Goal: Task Accomplishment & Management: Manage account settings

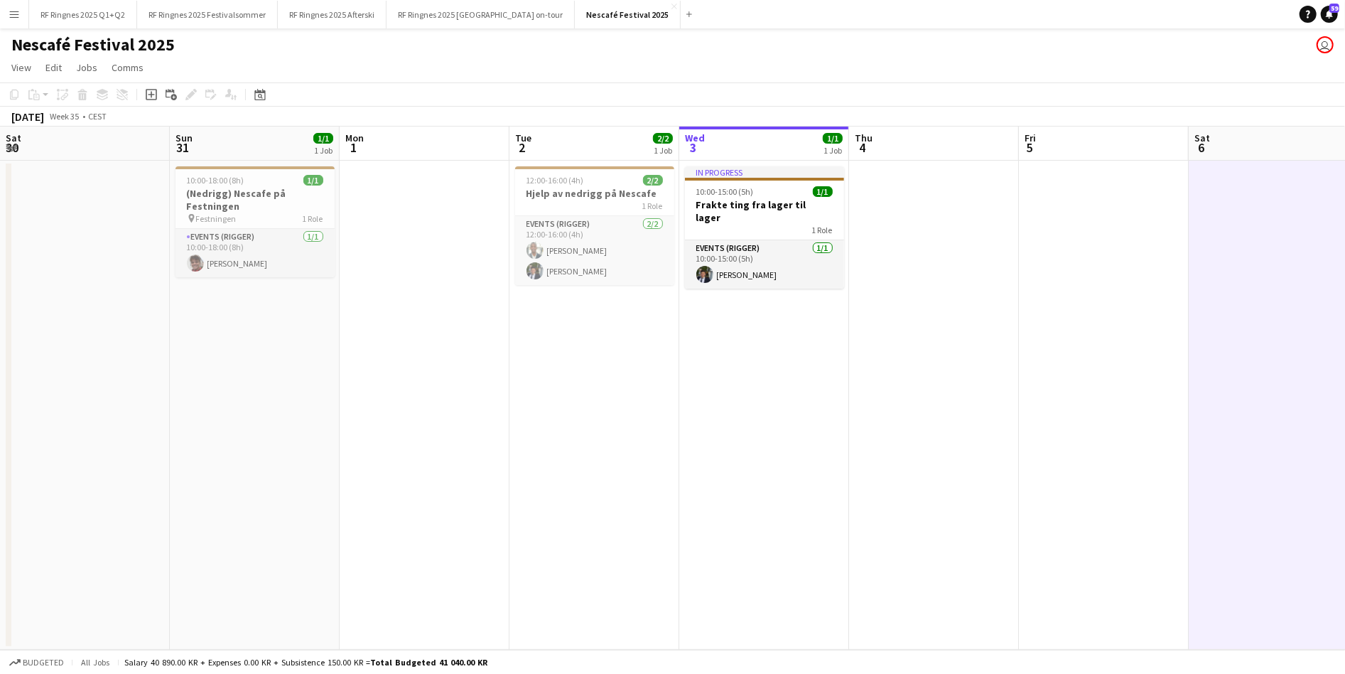
scroll to position [0, 339]
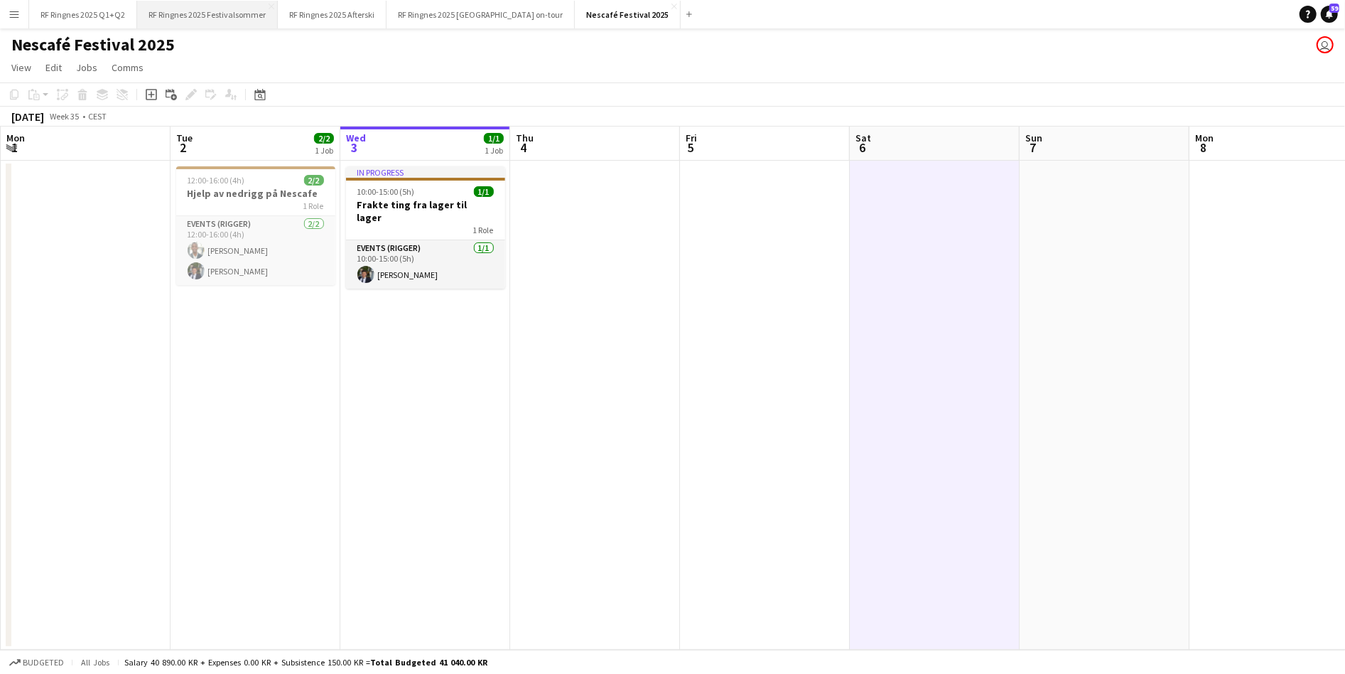
click at [217, 21] on button "RF Ringnes 2025 Festivalsommer Close" at bounding box center [207, 15] width 141 height 28
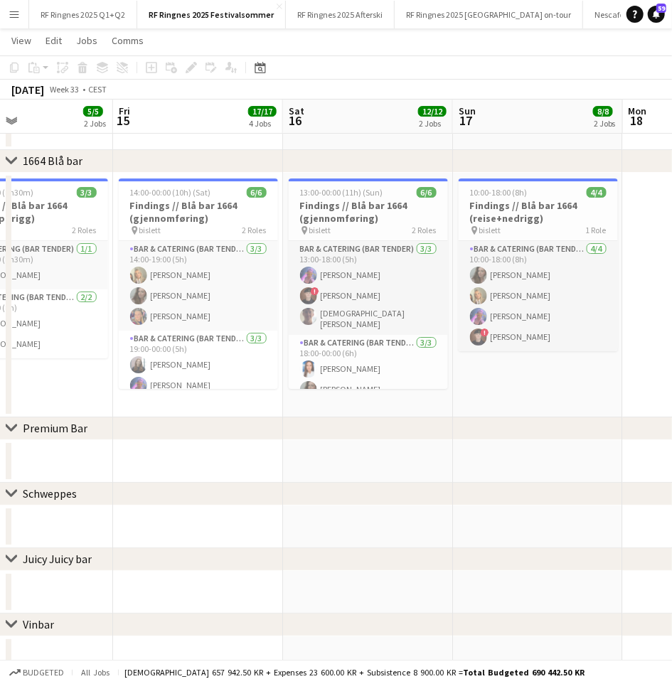
scroll to position [0, 387]
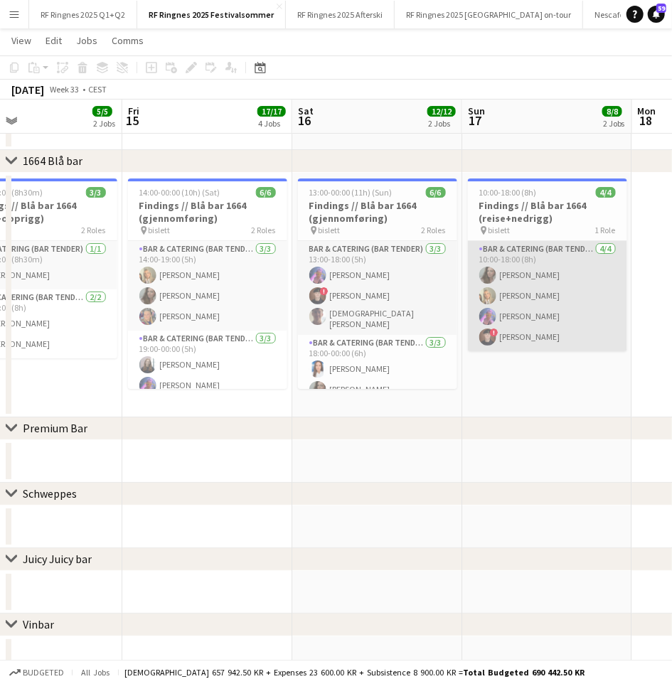
click at [539, 328] on app-card-role "Bar & Catering (Bar Tender) [DATE] 10:00-18:00 (8h) [PERSON_NAME] [PERSON_NAME]…" at bounding box center [547, 296] width 159 height 110
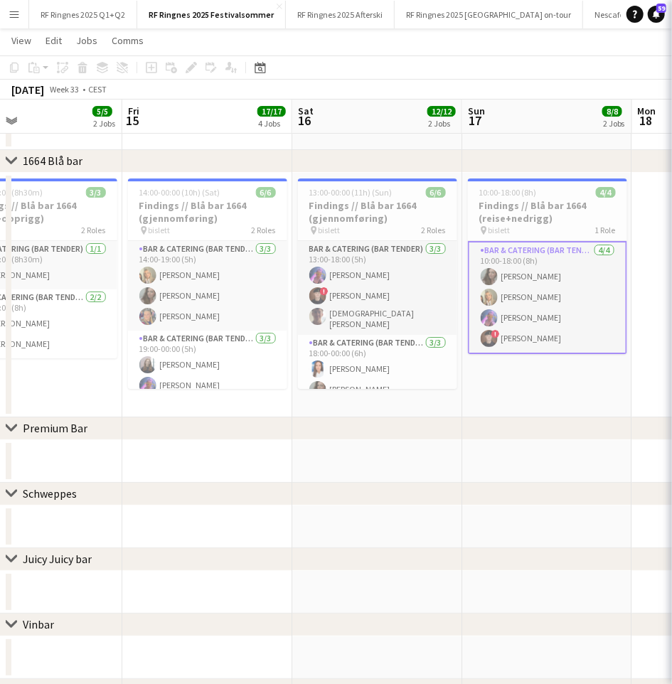
scroll to position [0, 388]
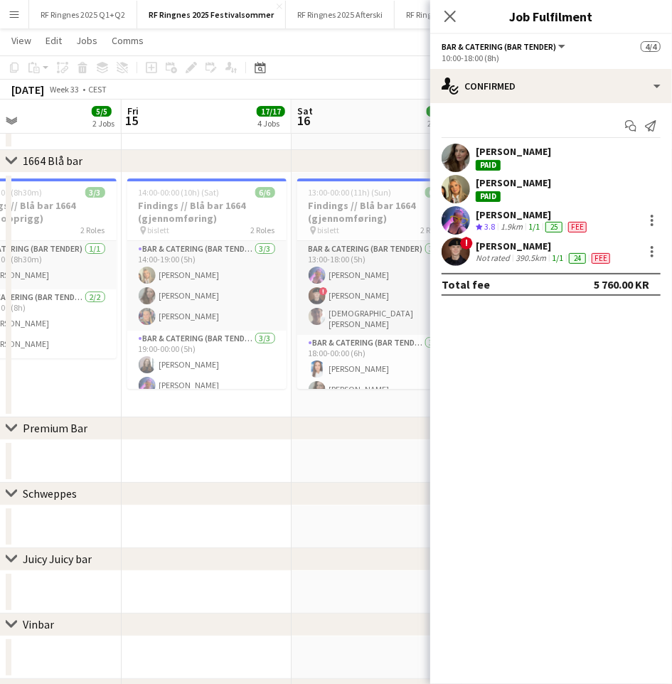
click at [464, 252] on app-user-avatar at bounding box center [455, 251] width 28 height 28
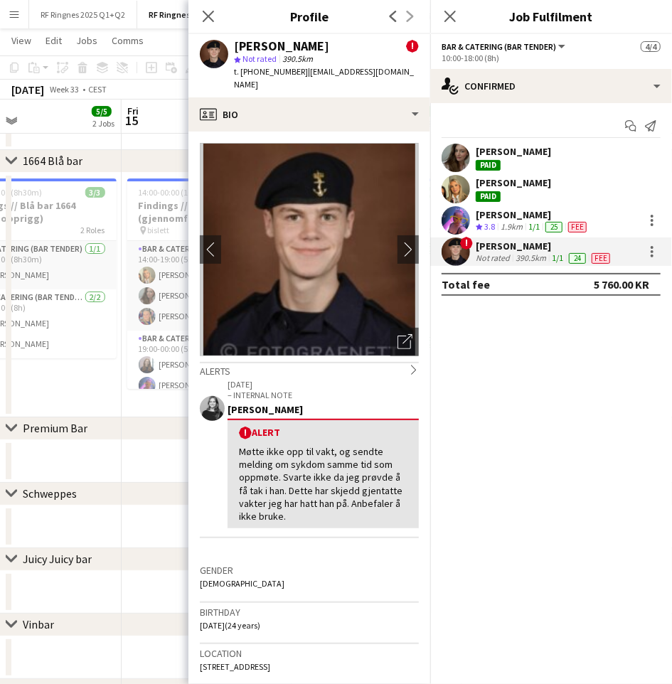
click at [74, 388] on app-date-cell "08:30-17:00 (8h30m) 3/3 Findings // Blå bar 1664 (reise+opprigg) pin bislett 2 …" at bounding box center [37, 295] width 170 height 244
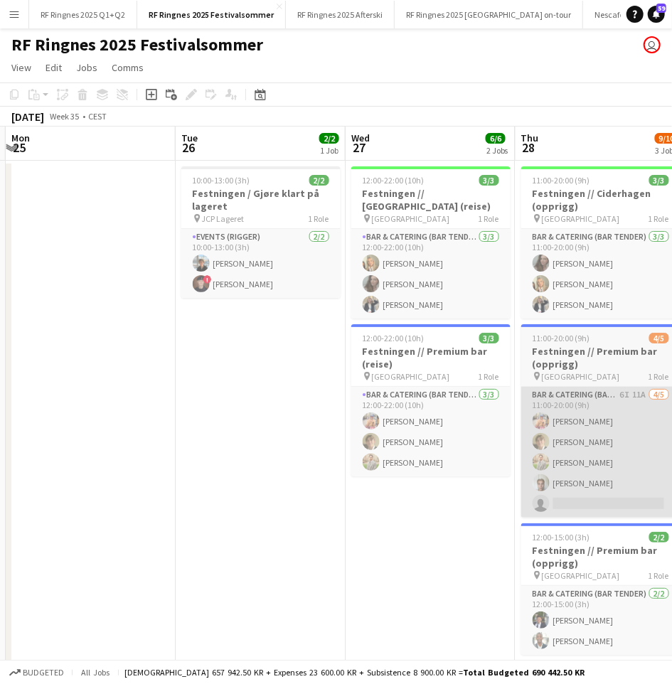
scroll to position [0, 537]
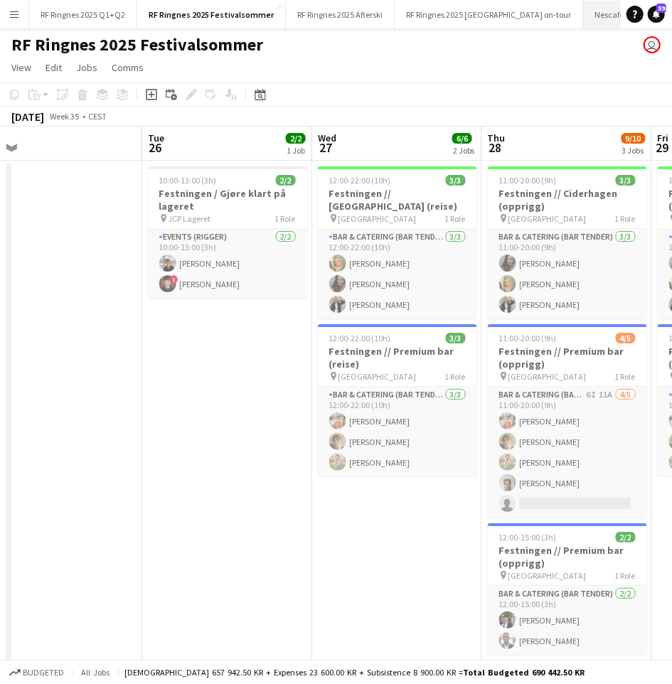
click at [586, 17] on button "Nescafé Festival 2025 Close" at bounding box center [633, 15] width 101 height 28
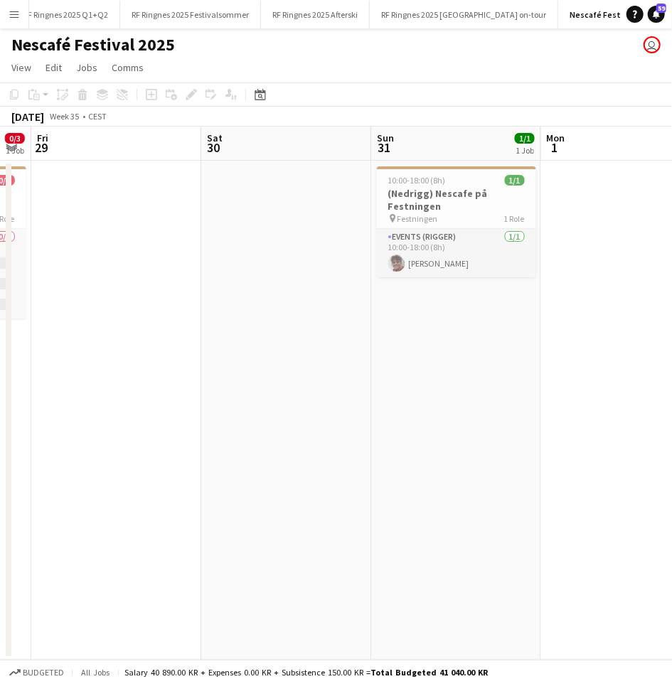
scroll to position [0, 481]
click at [334, 16] on button "RF Ringnes 2025 Afterski Close" at bounding box center [315, 15] width 109 height 28
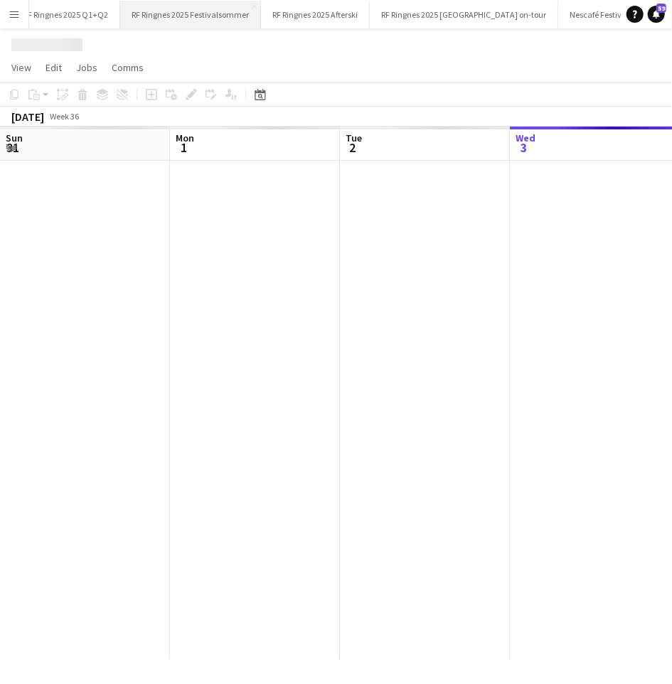
scroll to position [0, 339]
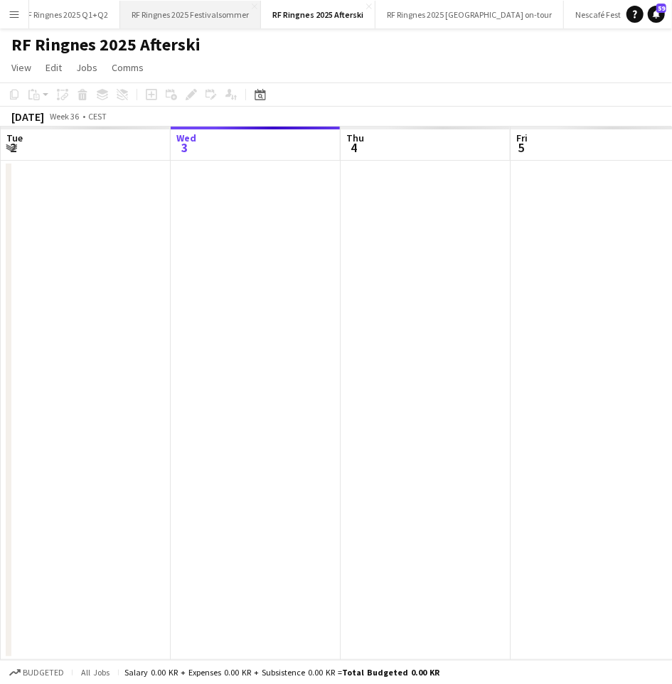
click at [219, 24] on button "RF Ringnes 2025 Festivalsommer Close" at bounding box center [190, 15] width 141 height 28
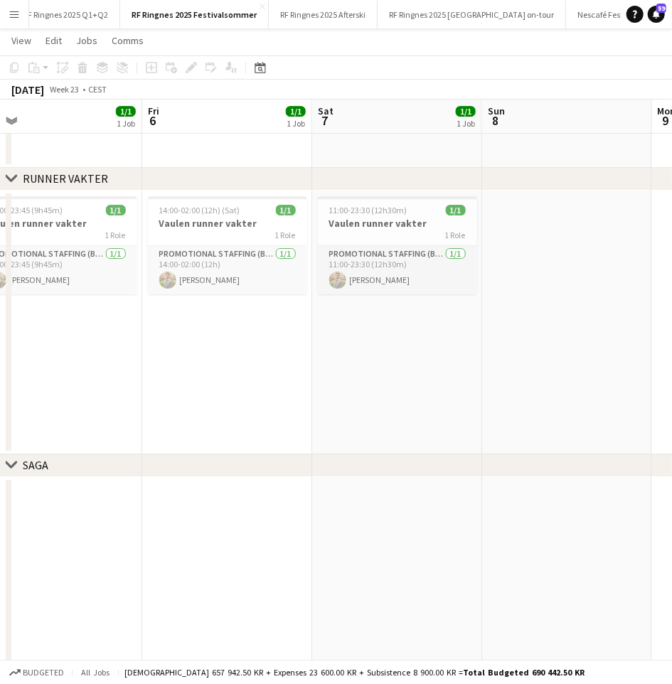
scroll to position [0, 365]
click at [376, 230] on div "1 Role" at bounding box center [399, 235] width 159 height 11
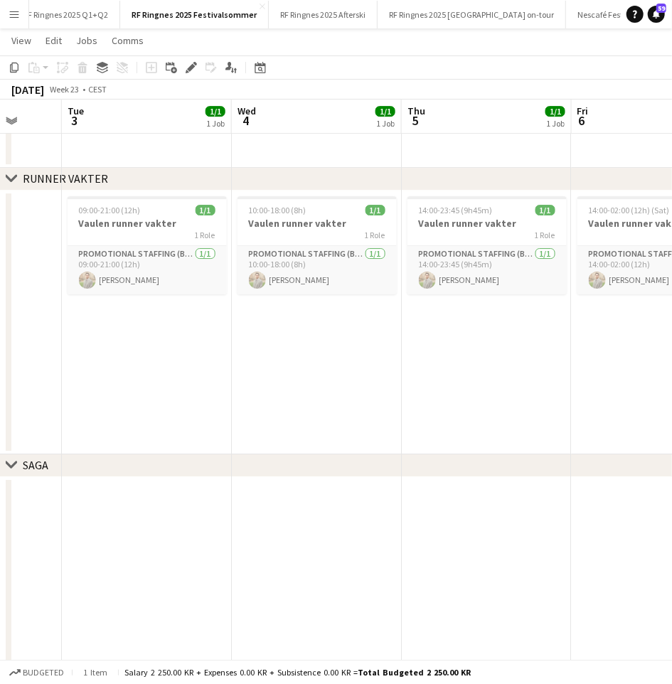
scroll to position [0, 402]
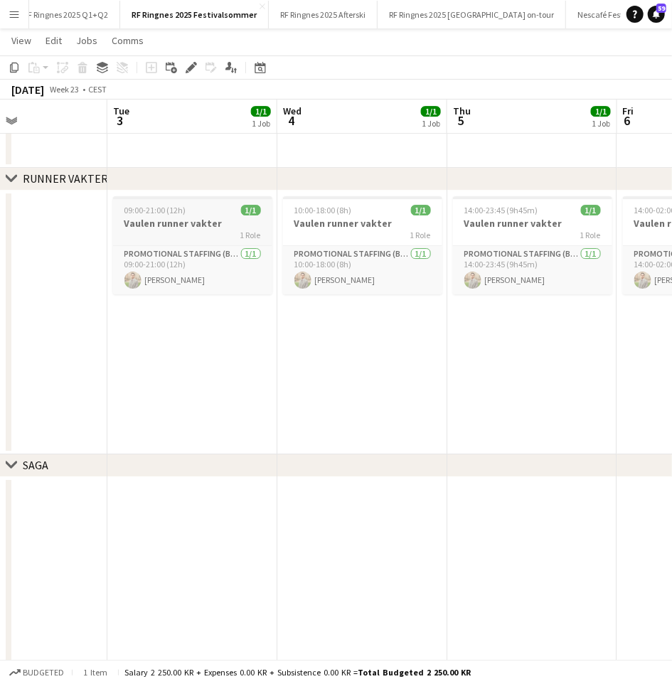
click at [186, 224] on h3 "Vaulen runner vakter" at bounding box center [192, 223] width 159 height 13
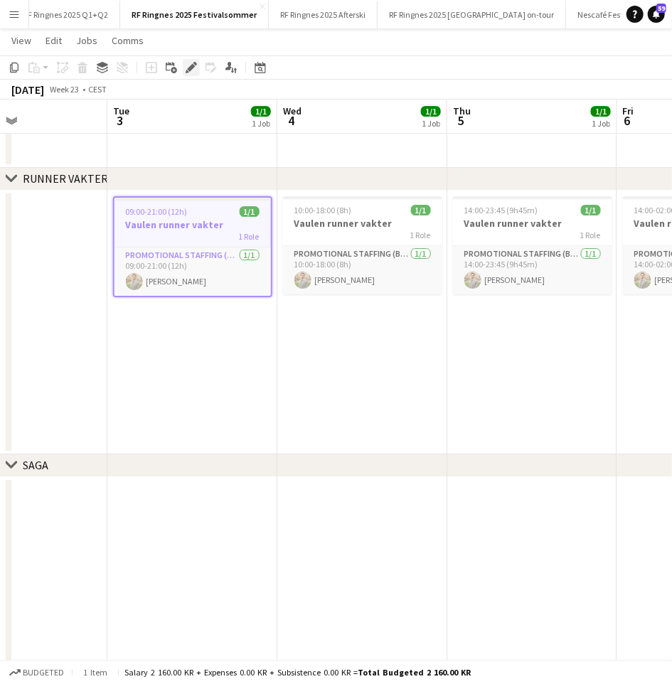
click at [193, 68] on icon "Edit" at bounding box center [190, 67] width 11 height 11
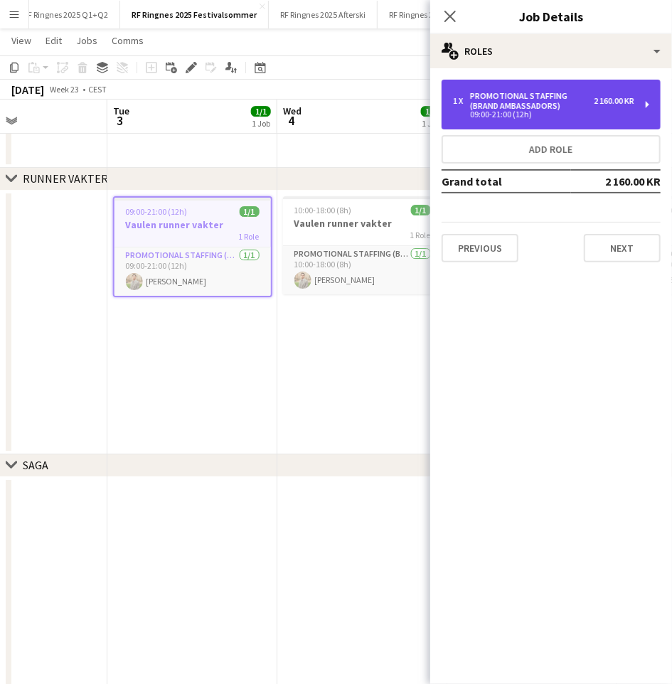
click at [571, 112] on div "09:00-21:00 (12h)" at bounding box center [543, 114] width 181 height 7
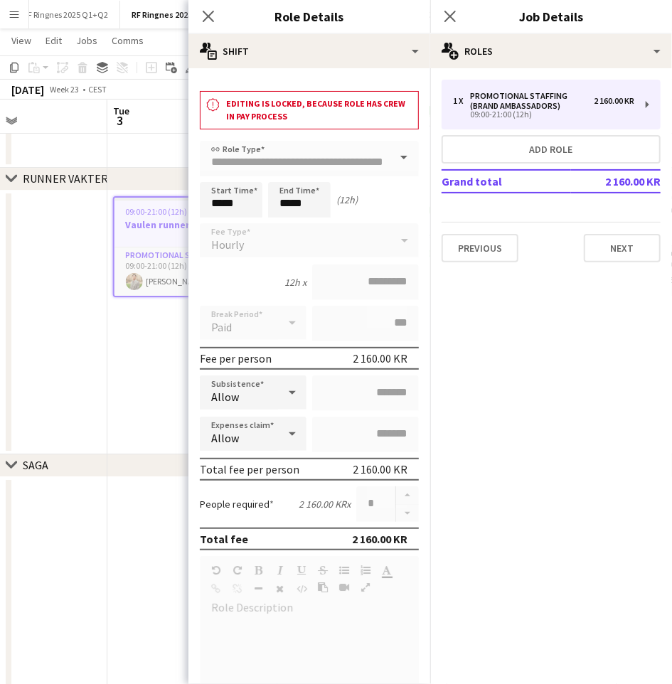
click at [92, 356] on app-date-cell at bounding box center [22, 322] width 170 height 264
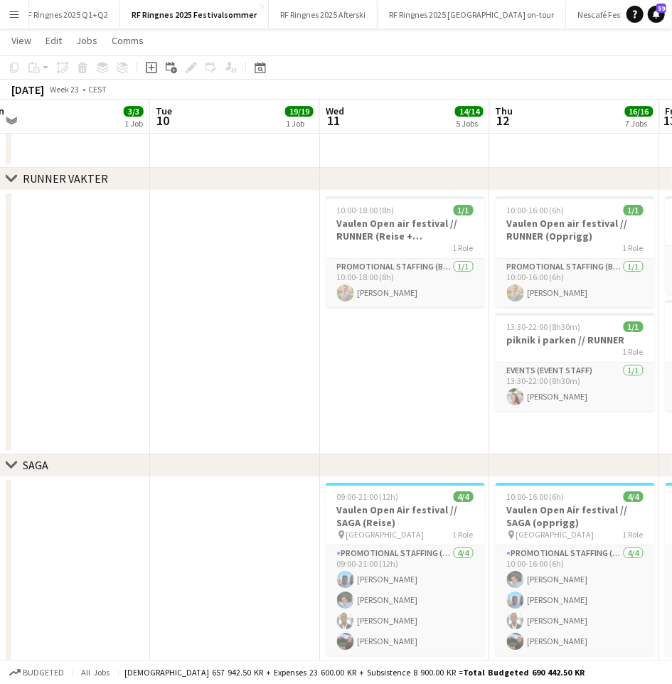
scroll to position [0, 568]
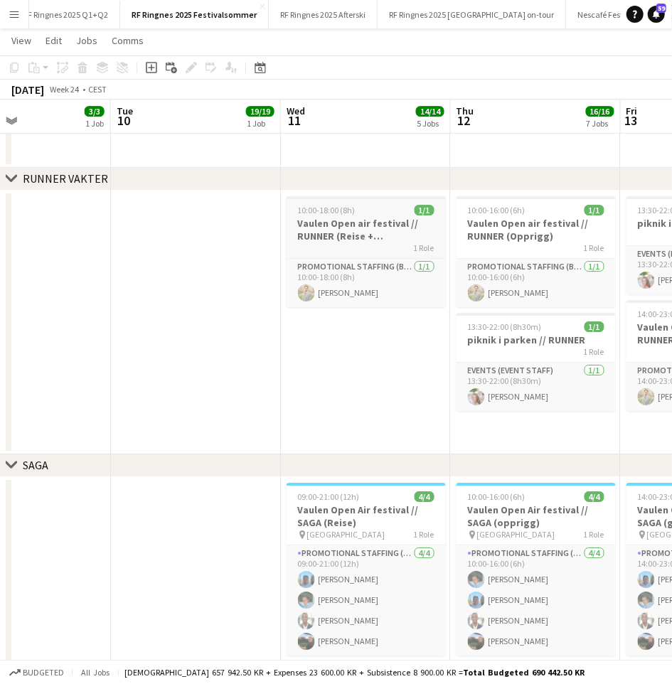
click at [352, 218] on h3 "Vaulen Open air festival // RUNNER (Reise + [PERSON_NAME])" at bounding box center [365, 230] width 159 height 26
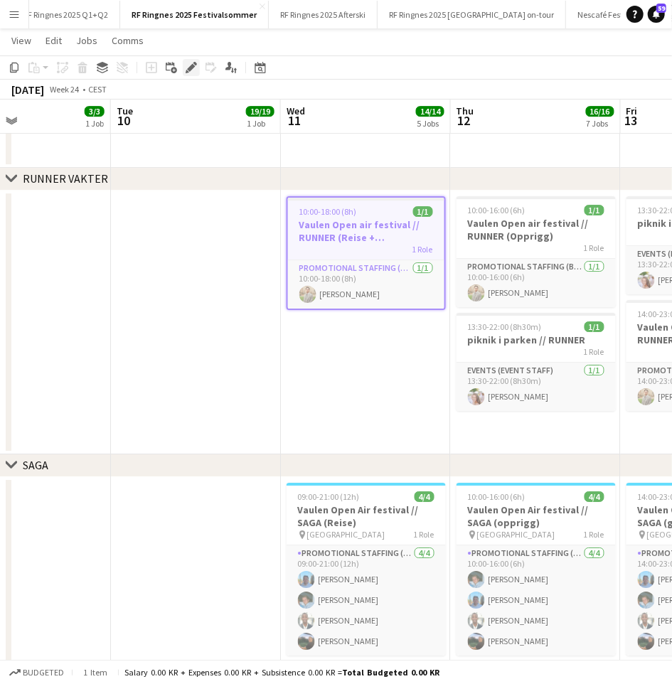
click at [193, 68] on icon "Edit" at bounding box center [190, 67] width 11 height 11
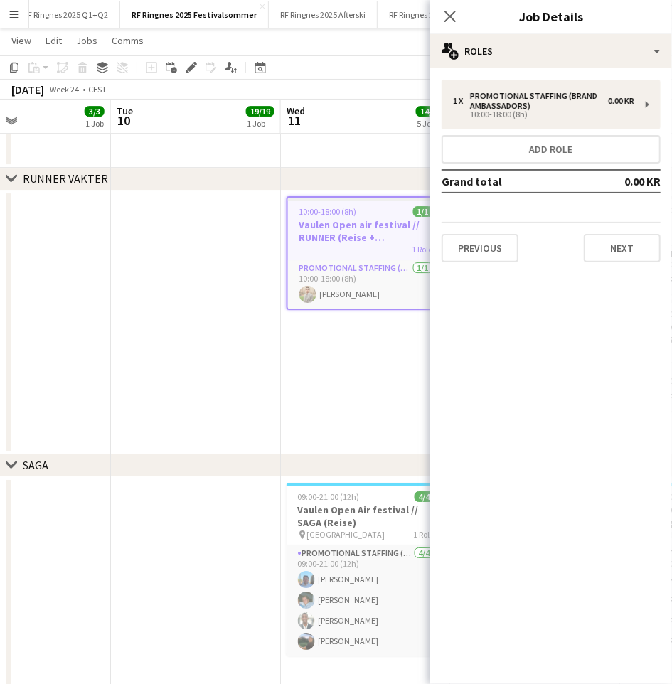
click at [320, 399] on app-date-cell "10:00-18:00 (8h) 1/1 Vaulen Open air festival // RUNNER (Reise + [PERSON_NAME])…" at bounding box center [366, 322] width 170 height 264
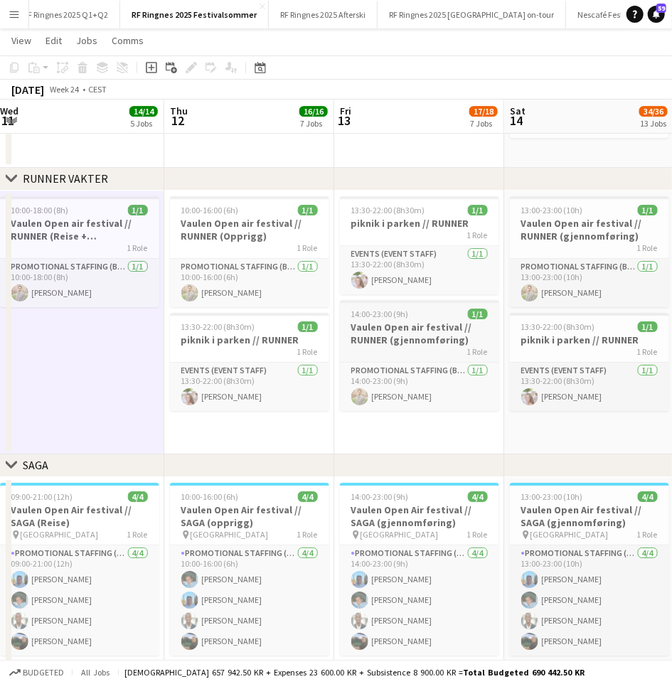
scroll to position [0, 337]
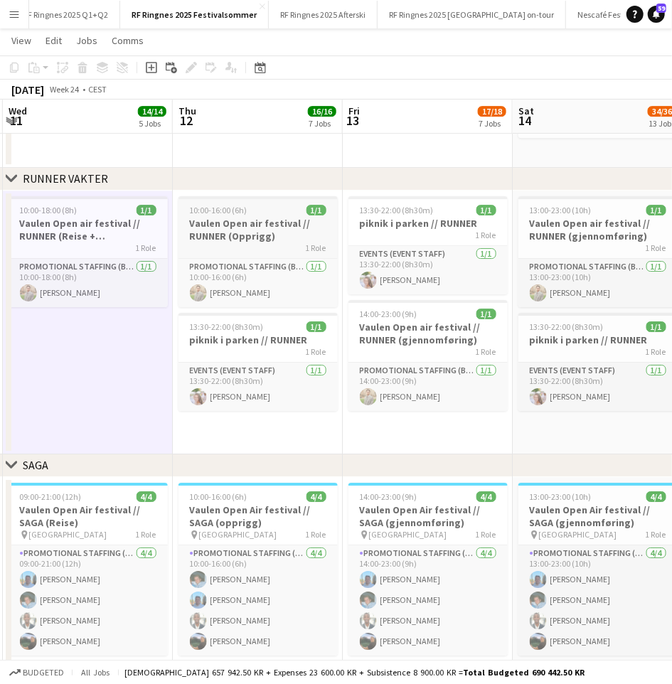
click at [254, 229] on h3 "Vaulen Open air festival // RUNNER (Opprigg)" at bounding box center [257, 230] width 159 height 26
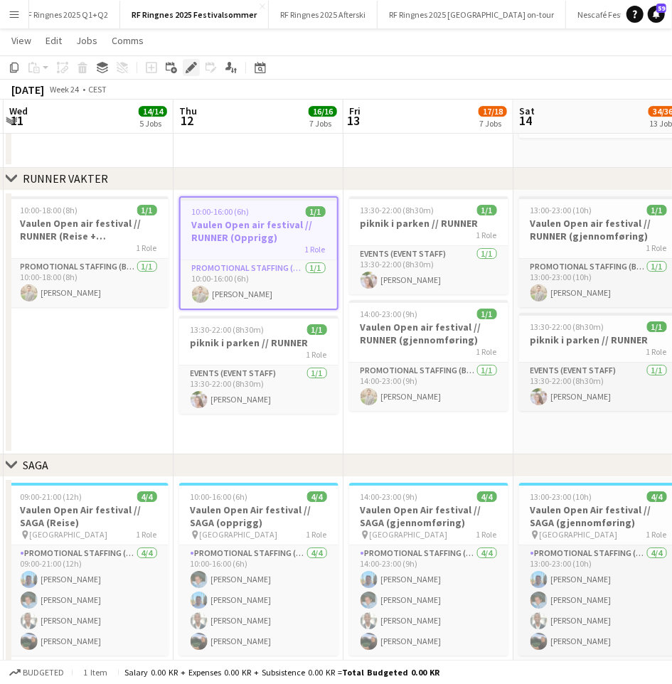
click at [192, 65] on icon at bounding box center [191, 68] width 8 height 8
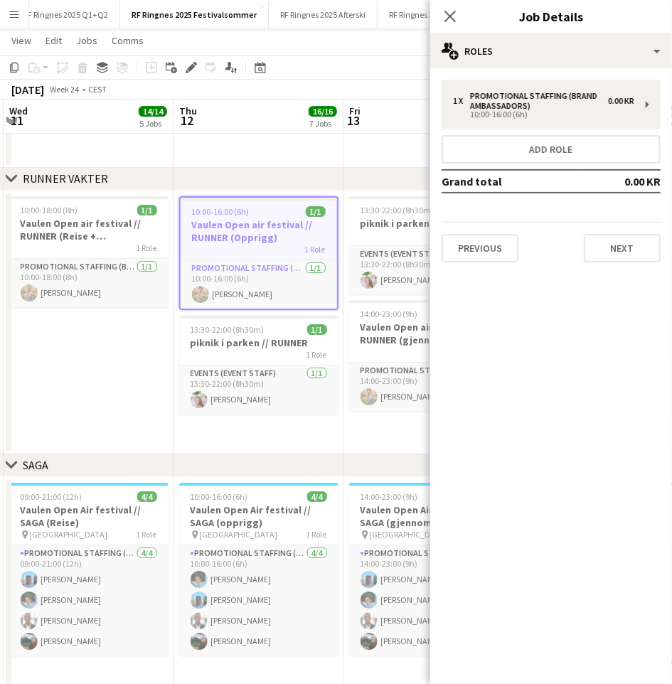
click at [112, 407] on app-date-cell "10:00-18:00 (8h) 1/1 Vaulen Open air festival // RUNNER (Reise + [PERSON_NAME])…" at bounding box center [89, 322] width 170 height 264
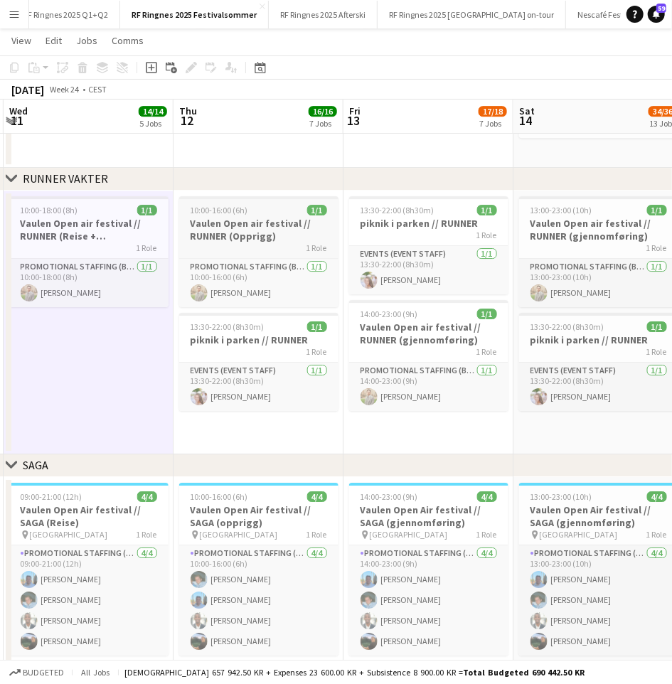
click at [263, 229] on h3 "Vaulen Open air festival // RUNNER (Opprigg)" at bounding box center [258, 230] width 159 height 26
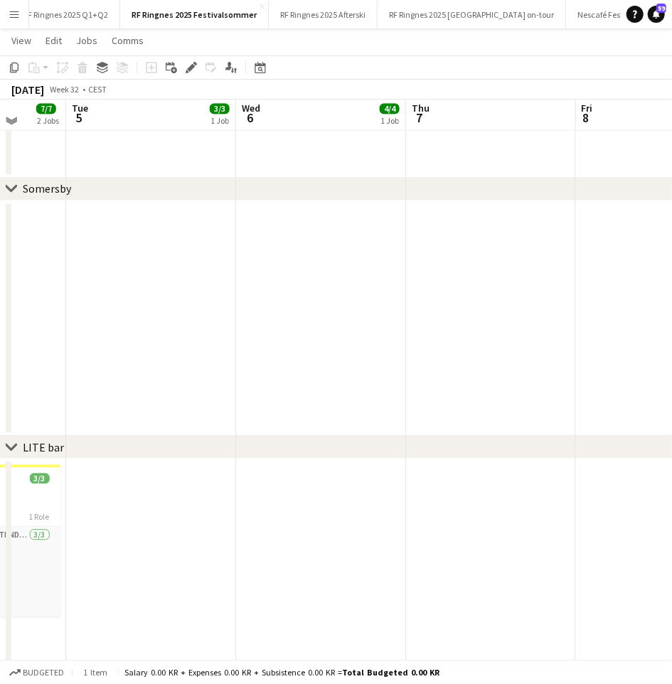
scroll to position [1101, 0]
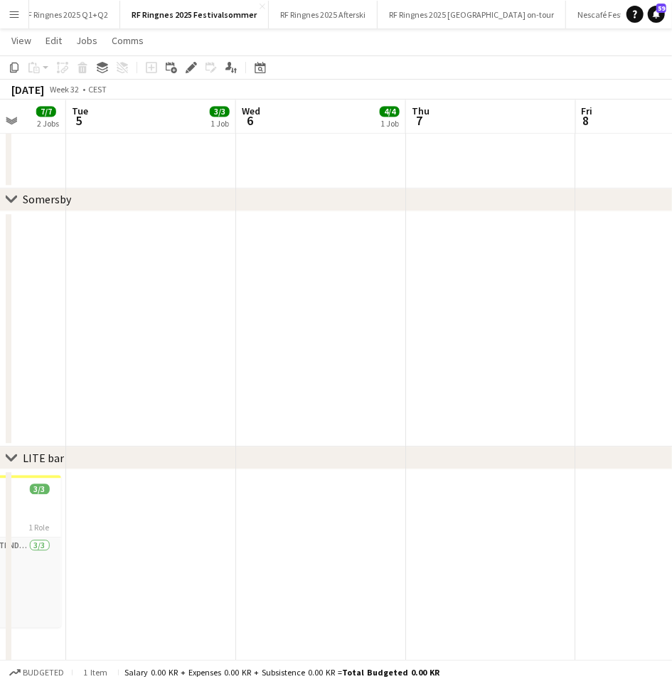
click at [296, 362] on app-date-cell at bounding box center [321, 329] width 170 height 236
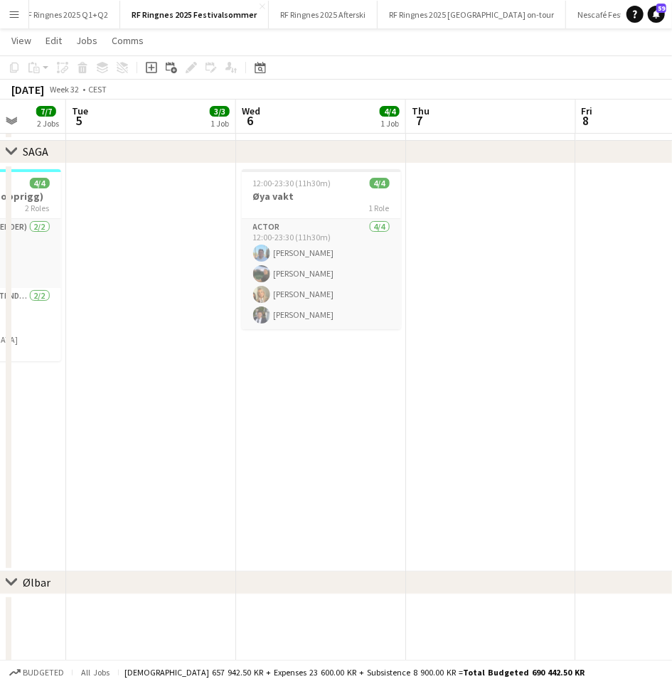
scroll to position [1940, 0]
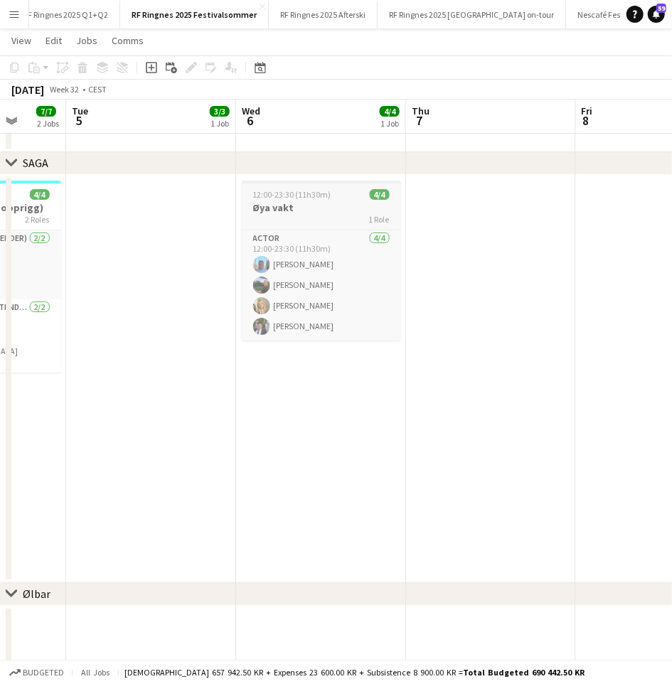
click at [311, 209] on h3 "Øya vakt" at bounding box center [321, 207] width 159 height 13
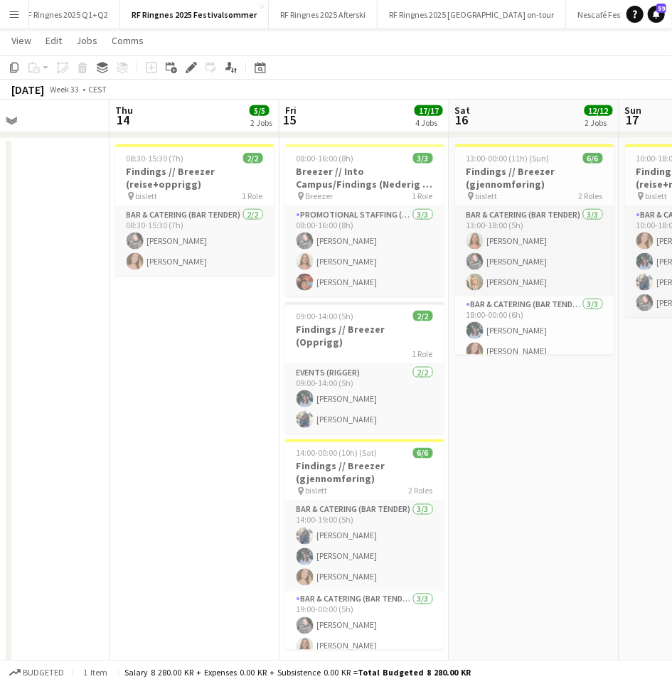
scroll to position [608, 0]
click at [502, 172] on h3 "Findings // Breezer (gjennomføring)" at bounding box center [534, 179] width 159 height 26
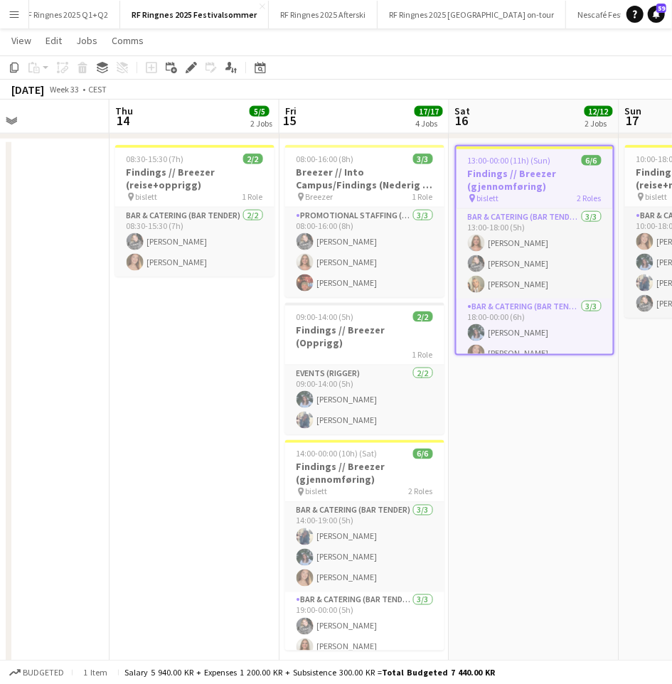
scroll to position [0, 569]
click at [348, 171] on h3 "Breezer // Into Campus/Findings (Nederig + Opprigg)" at bounding box center [365, 179] width 159 height 26
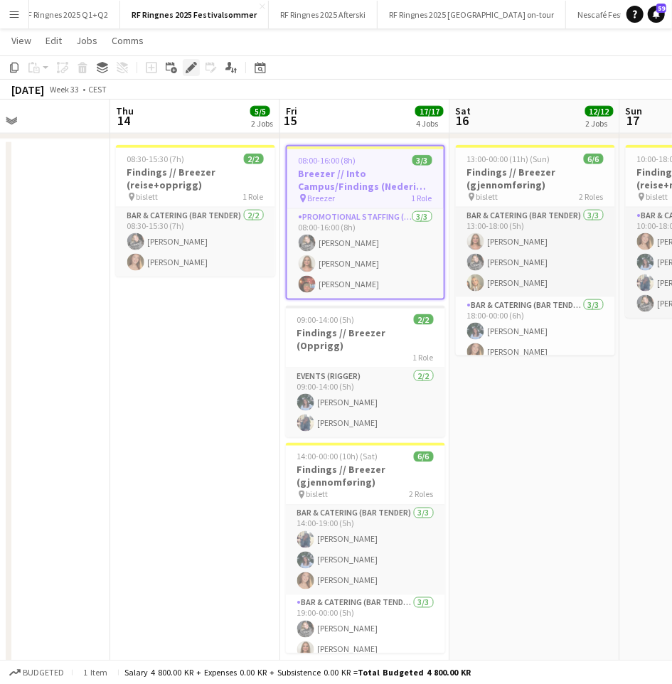
click at [186, 63] on icon "Edit" at bounding box center [190, 67] width 11 height 11
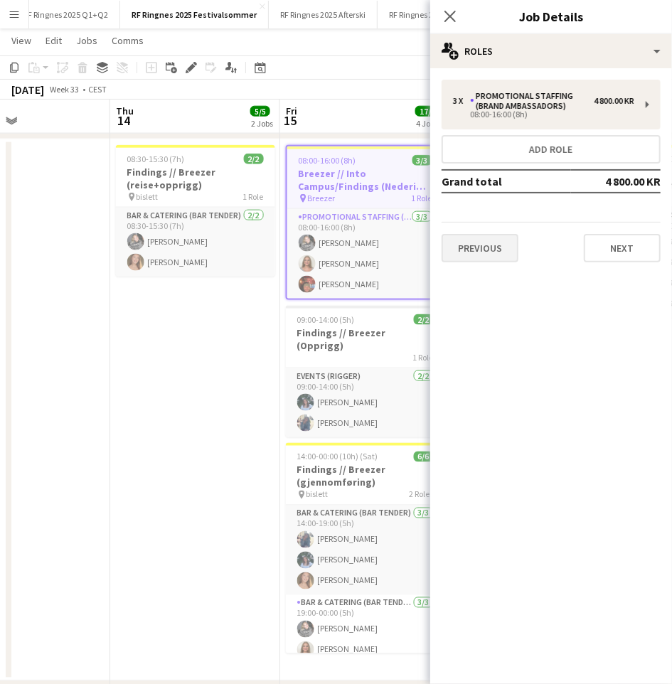
click at [493, 242] on button "Previous" at bounding box center [479, 248] width 77 height 28
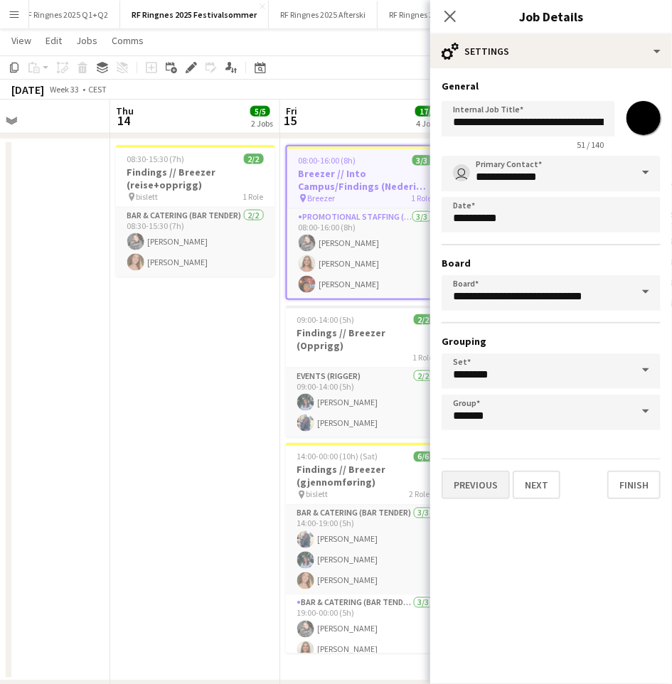
click at [467, 473] on button "Previous" at bounding box center [475, 484] width 68 height 28
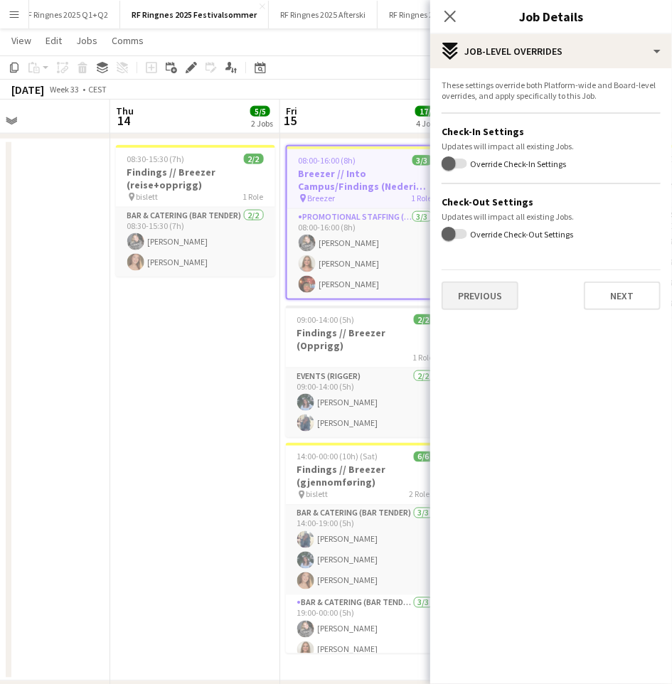
click at [472, 296] on button "Previous" at bounding box center [479, 295] width 77 height 28
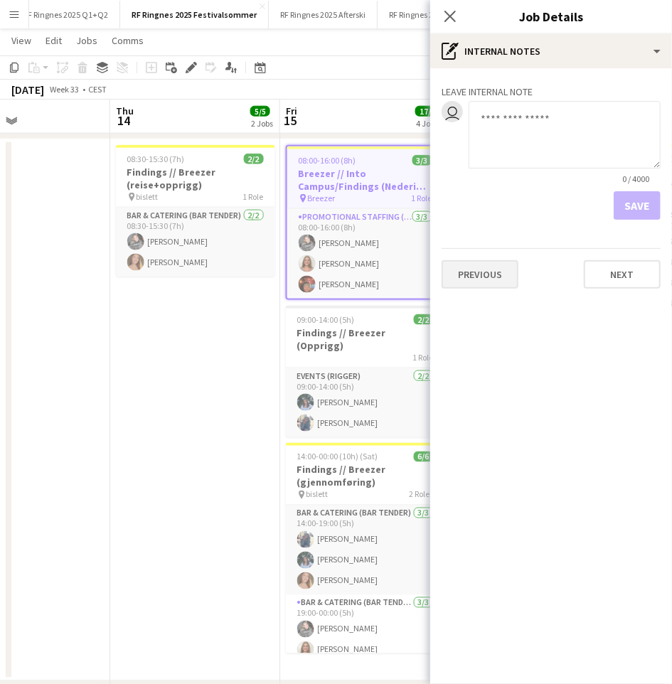
click at [492, 283] on button "Previous" at bounding box center [479, 274] width 77 height 28
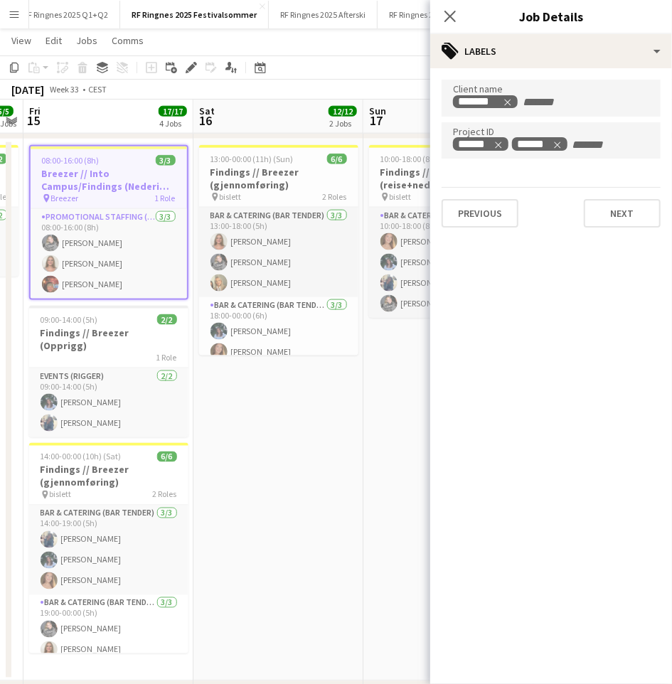
scroll to position [0, 407]
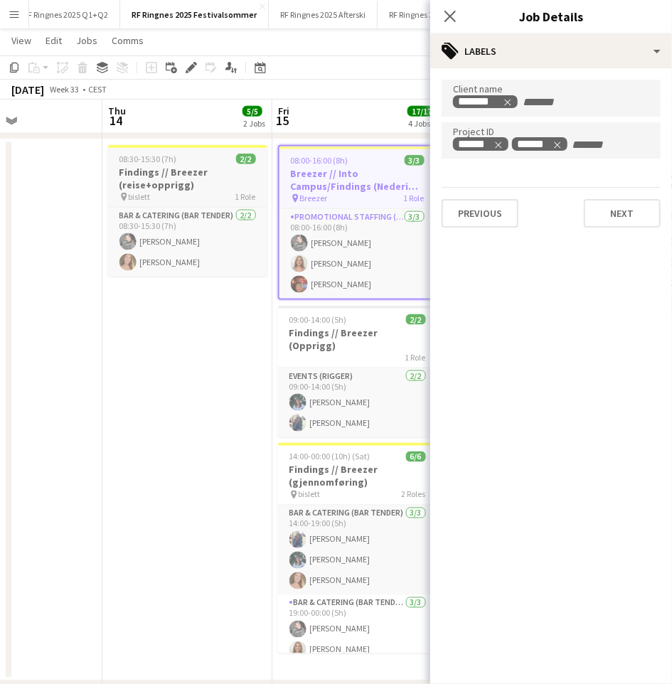
click at [182, 191] on div "pin bislett 1 Role" at bounding box center [187, 196] width 159 height 11
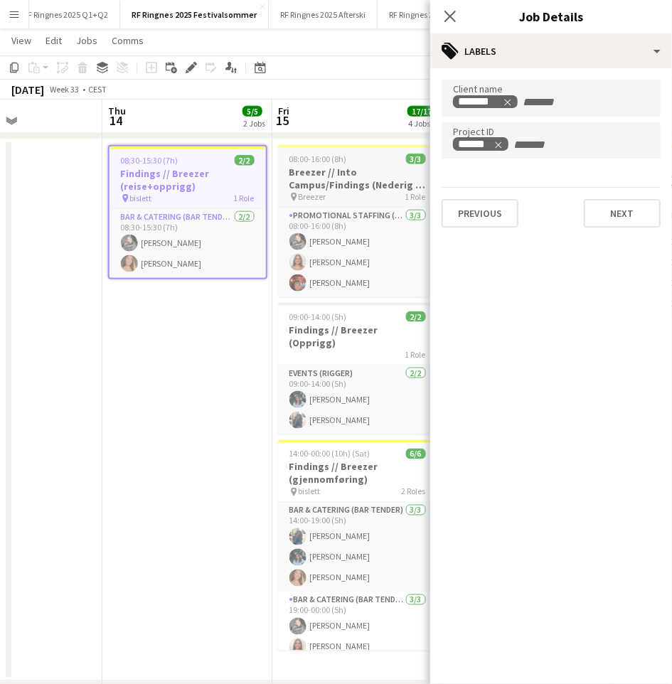
click at [353, 186] on h3 "Breezer // Into Campus/Findings (Nederig + Opprigg)" at bounding box center [357, 179] width 159 height 26
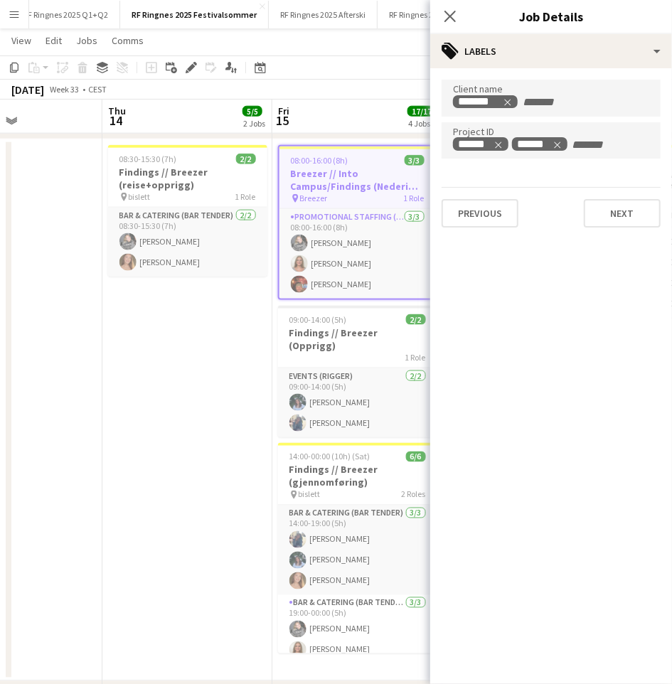
click at [623, 139] on input "+ Label" at bounding box center [601, 145] width 60 height 13
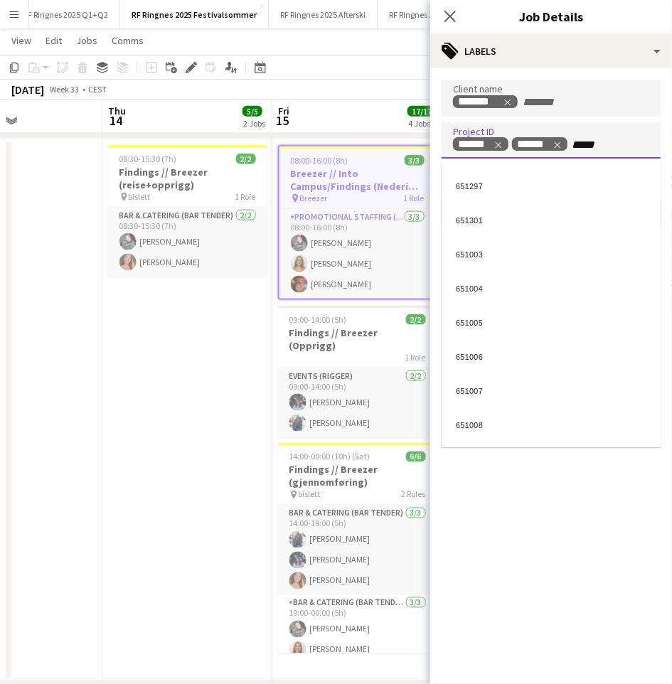
type input "******"
click at [593, 139] on input "******" at bounding box center [601, 145] width 60 height 13
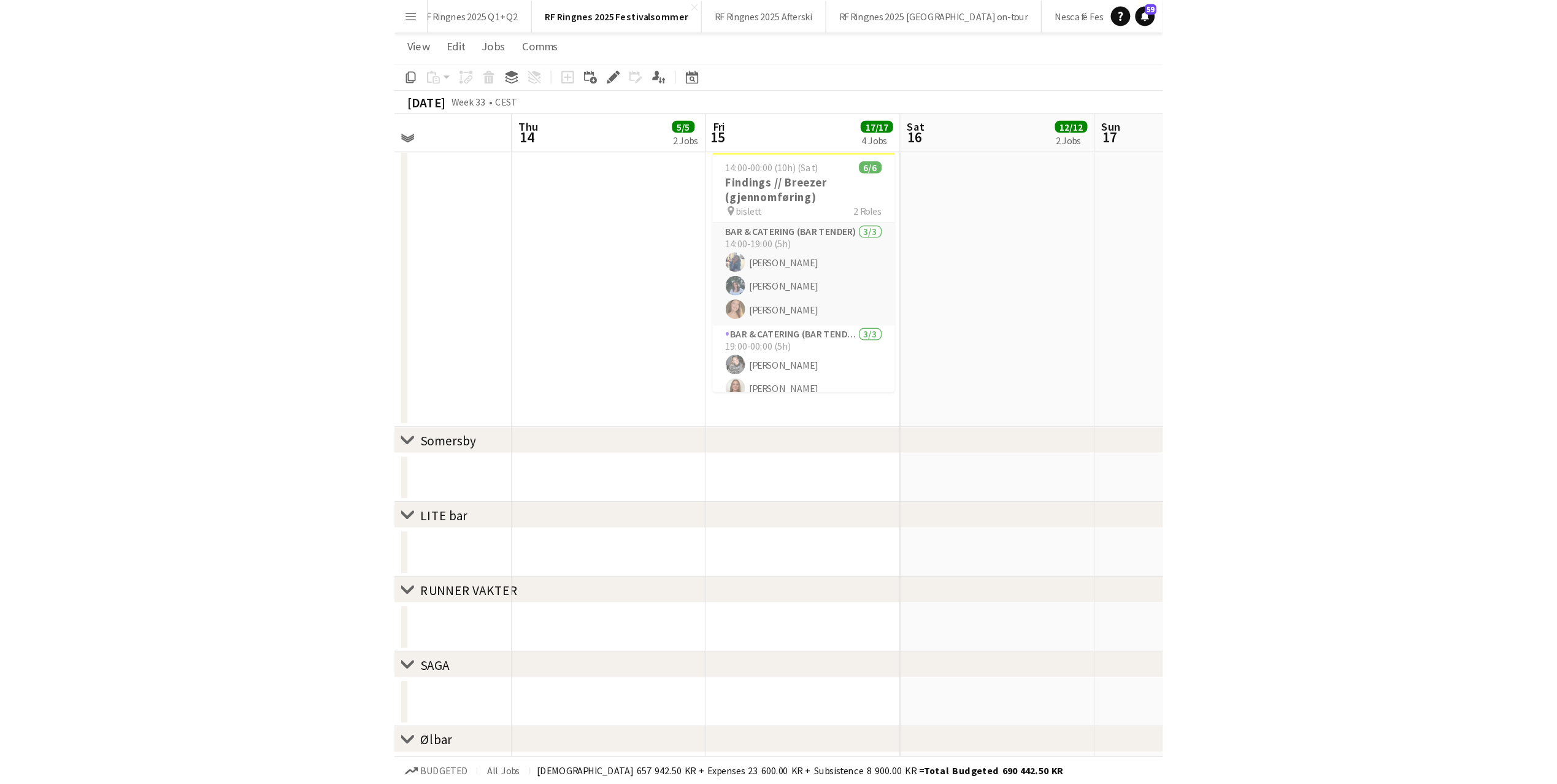
scroll to position [0, 0]
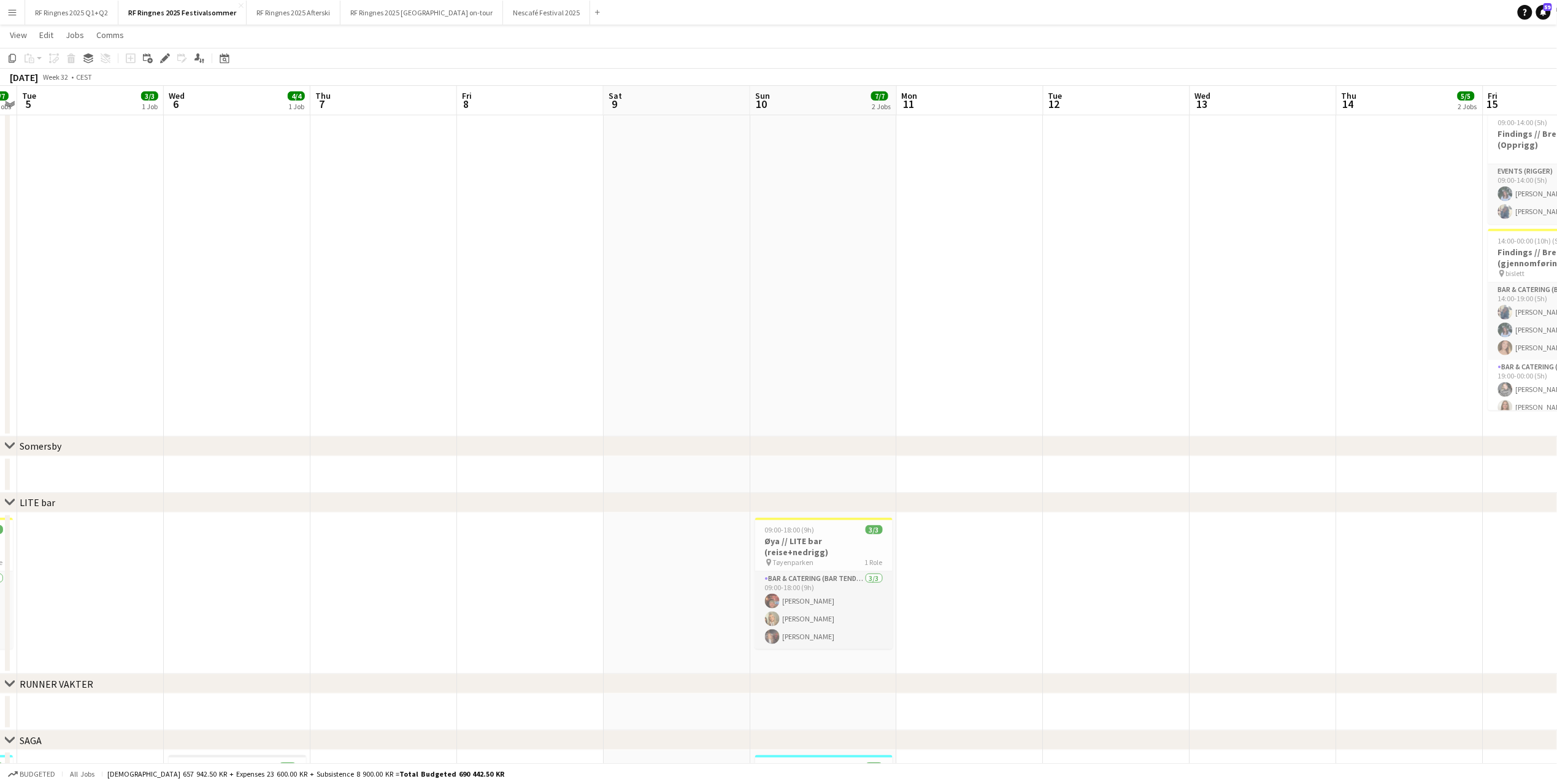
click at [397, 277] on app-date-cell at bounding box center [384, 202] width 147 height 467
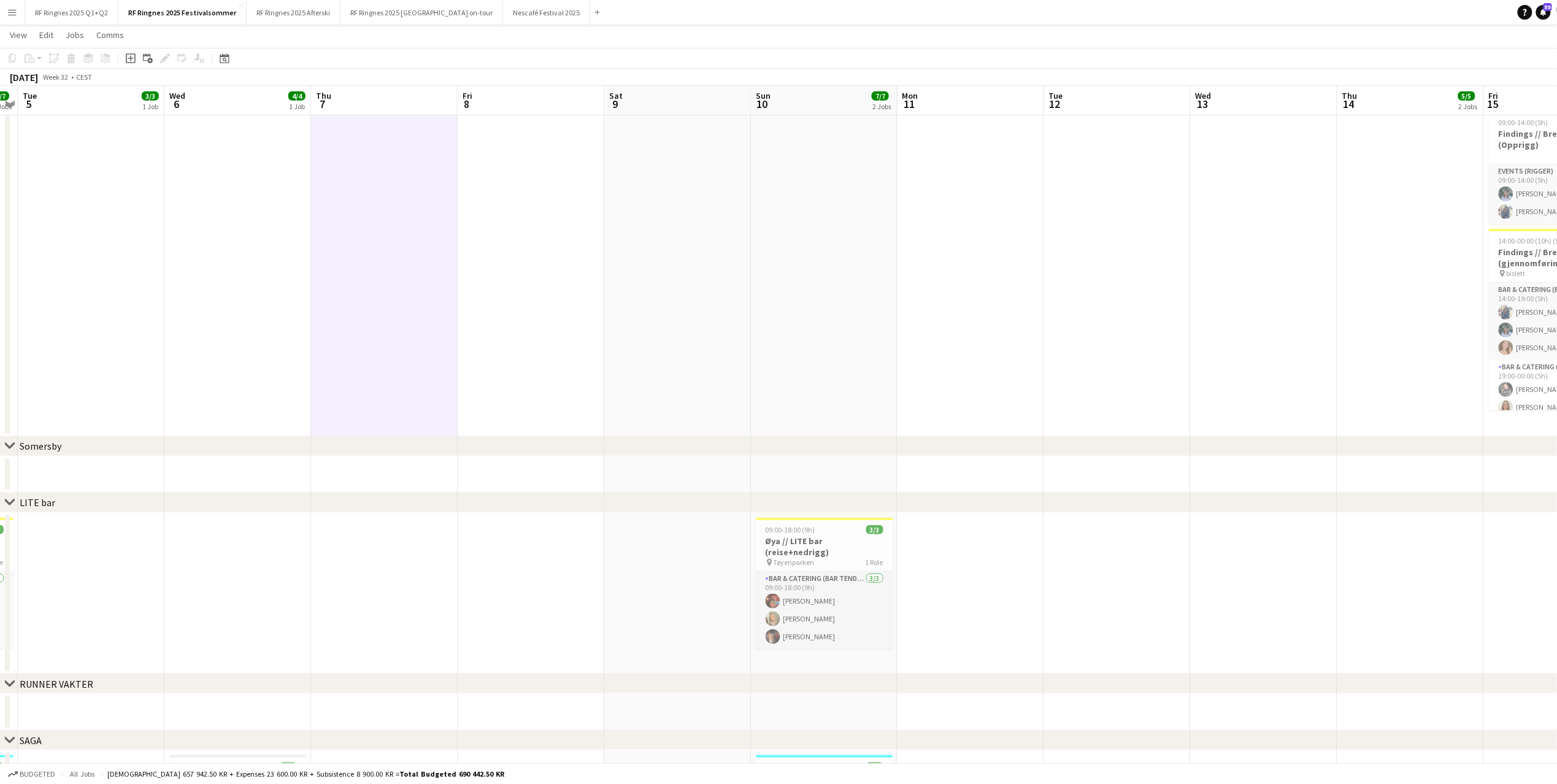
scroll to position [0, 275]
click at [498, 262] on app-date-cell at bounding box center [532, 202] width 147 height 467
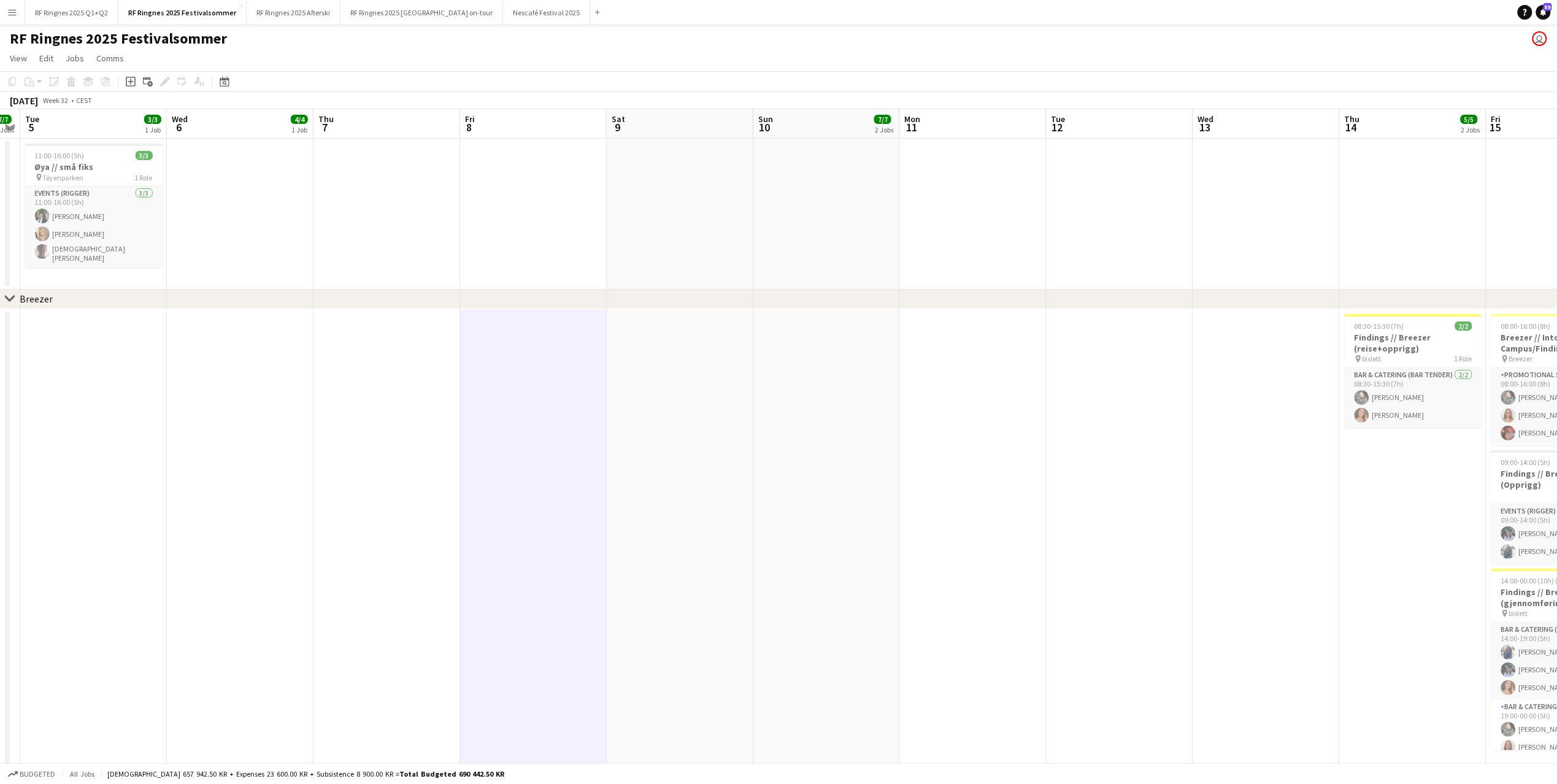
scroll to position [0, 0]
click at [481, 202] on app-date-cell at bounding box center [534, 214] width 147 height 151
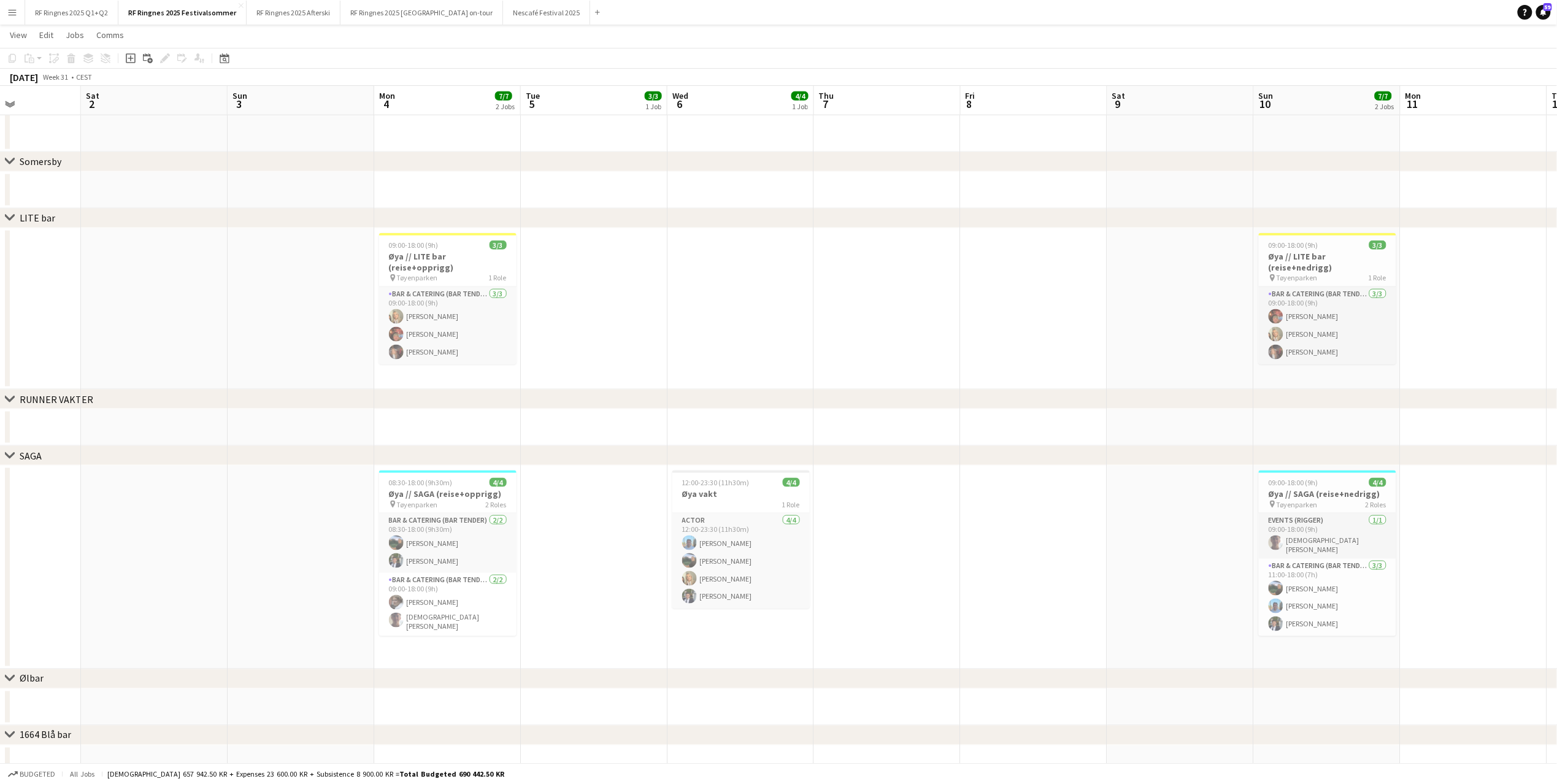
scroll to position [0, 415]
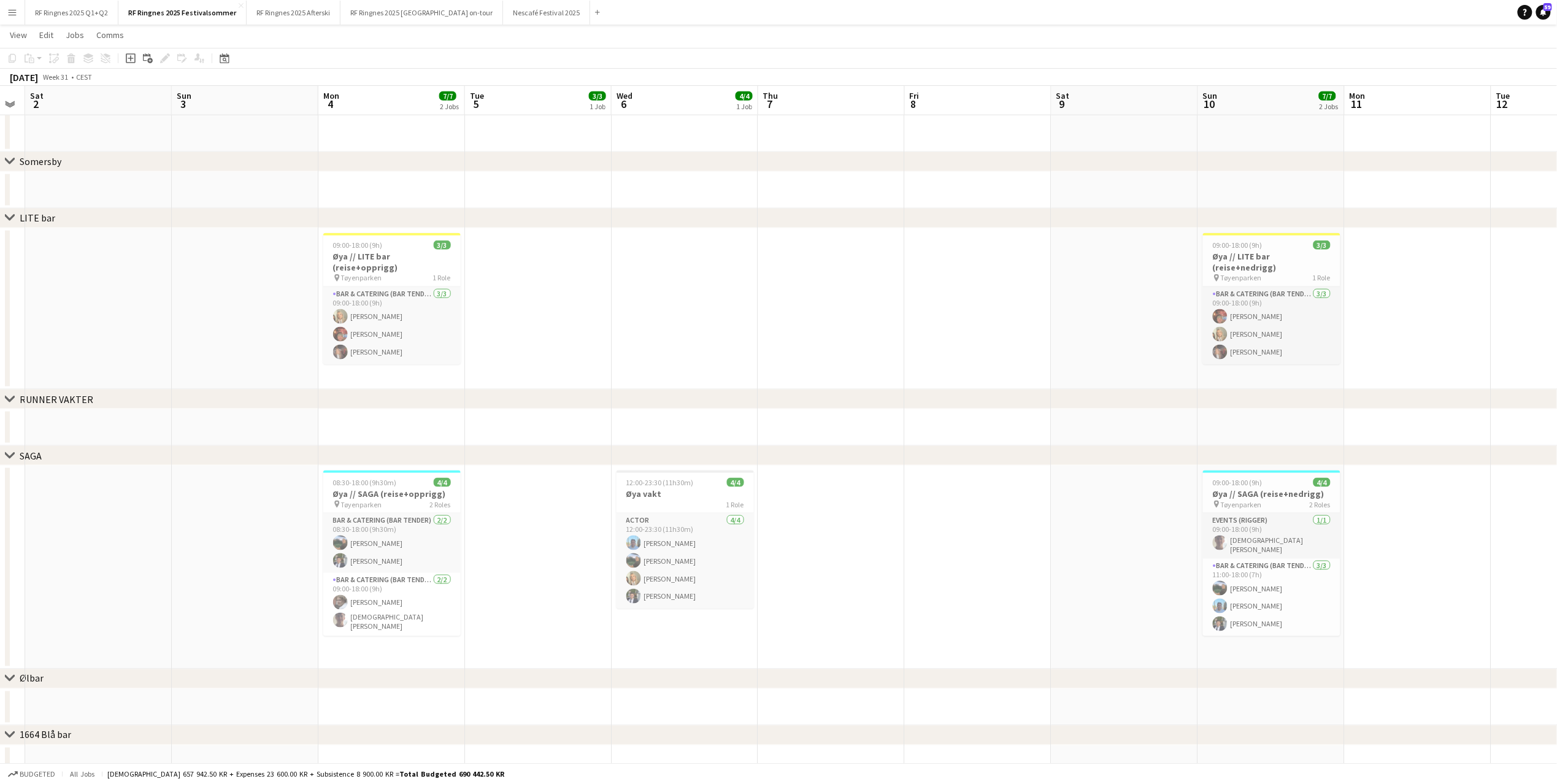
click at [960, 569] on app-date-cell at bounding box center [978, 567] width 147 height 204
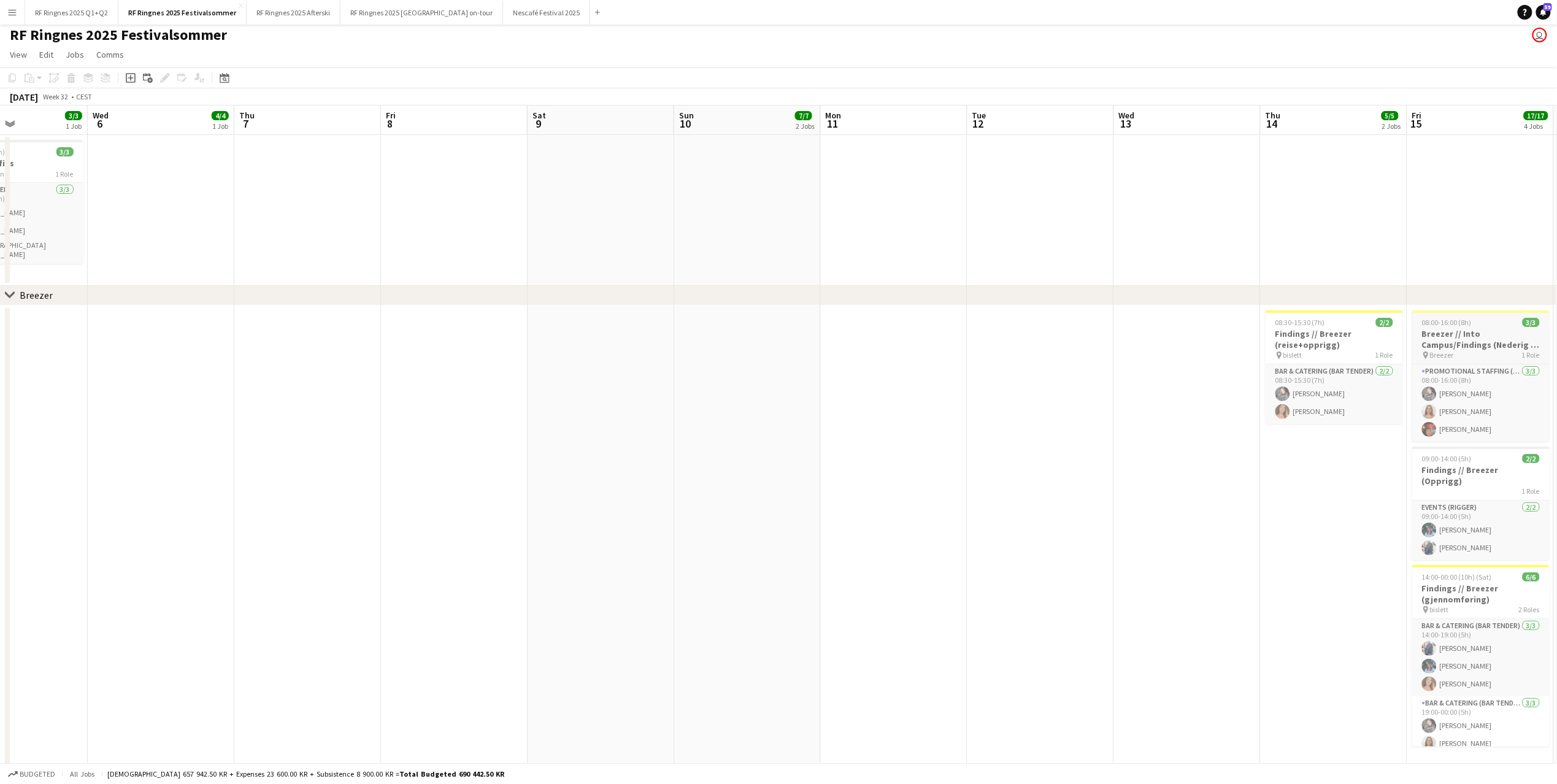
scroll to position [0, 351]
click at [1161, 351] on span "Breezer" at bounding box center [1443, 355] width 24 height 9
click at [164, 79] on icon at bounding box center [165, 79] width 7 height 7
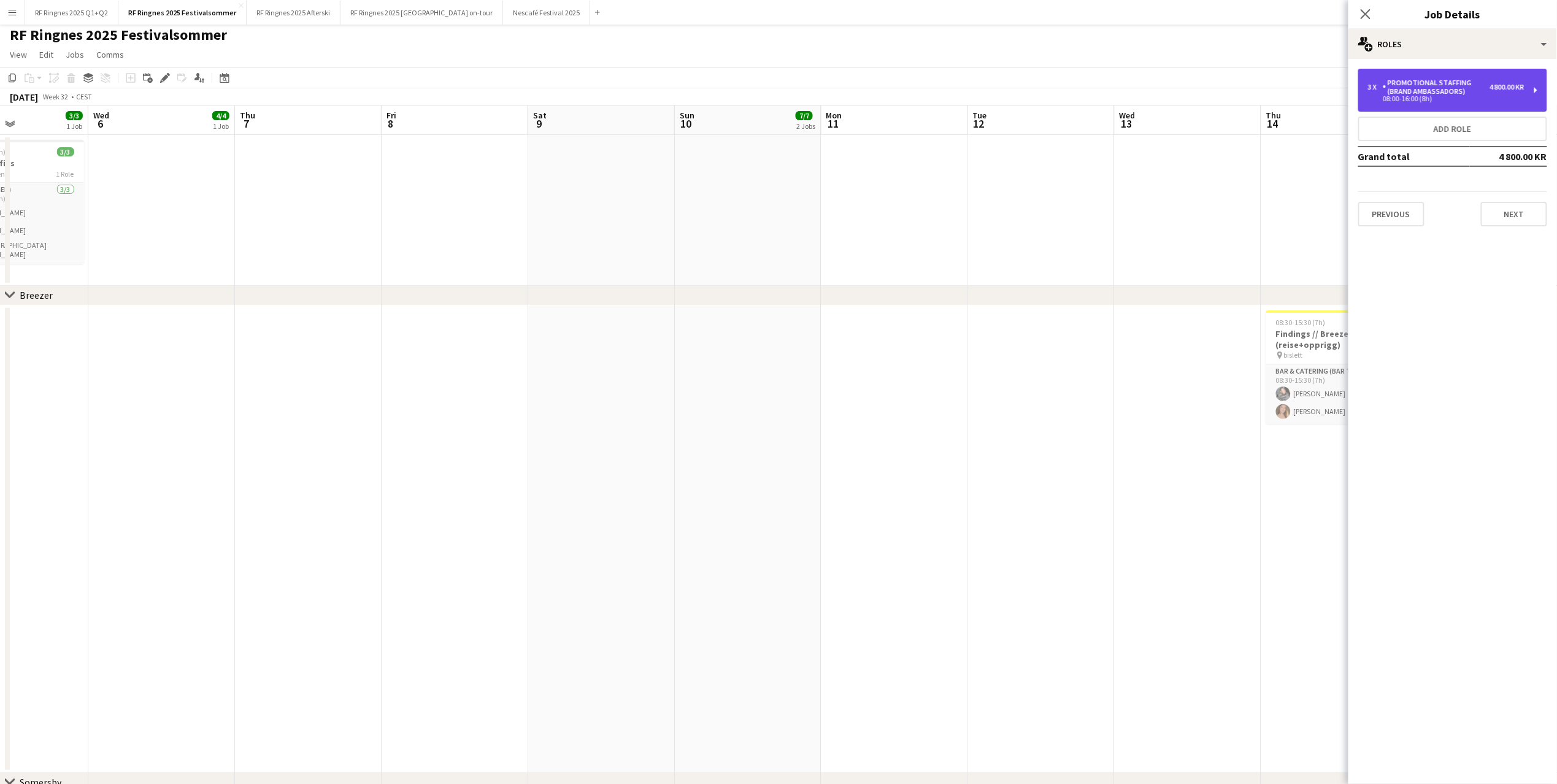
click at [1161, 90] on div "Promotional Staffing (Brand Ambassadors)" at bounding box center [1437, 87] width 107 height 17
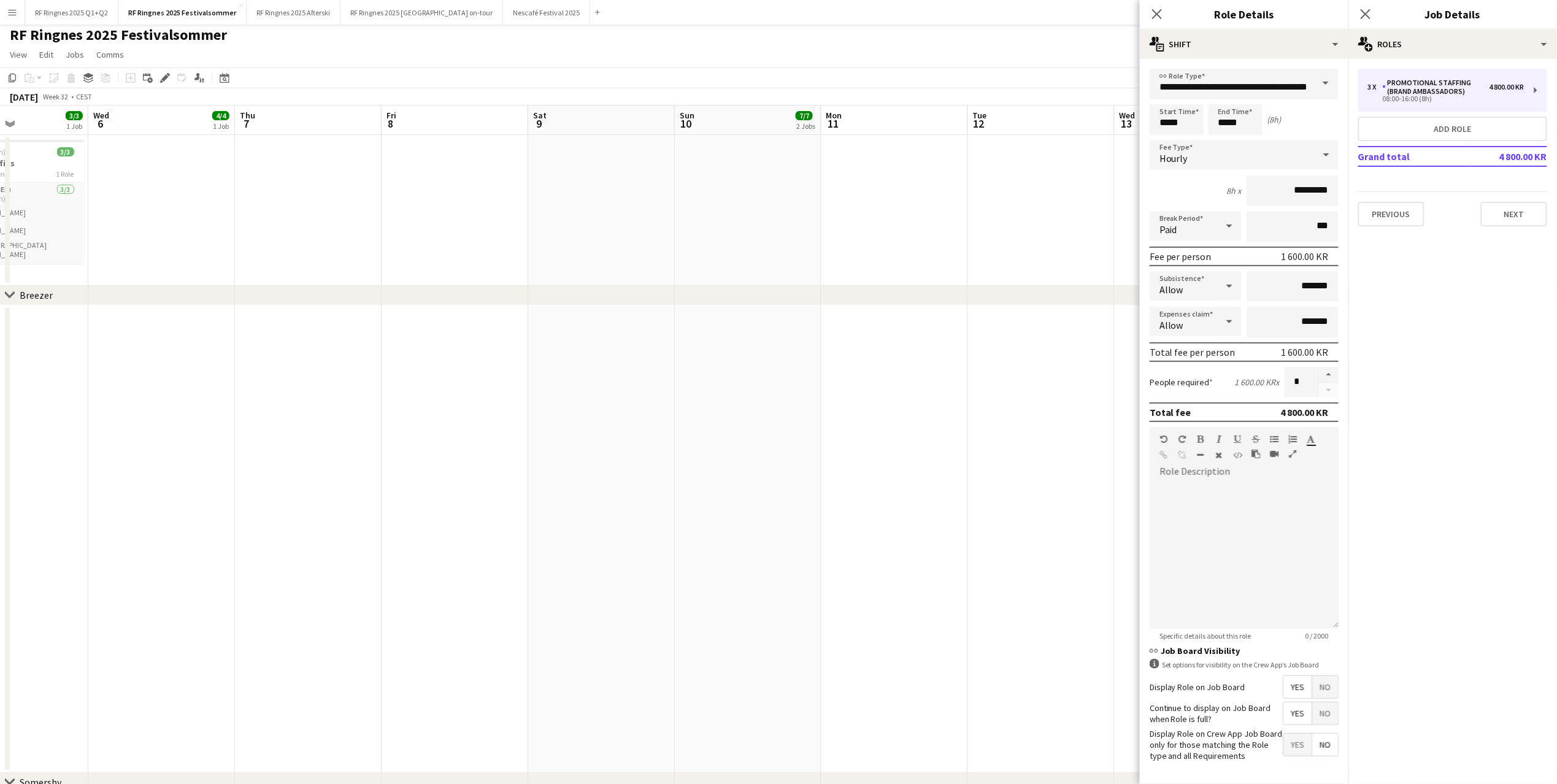
click at [836, 338] on app-date-cell at bounding box center [895, 539] width 147 height 467
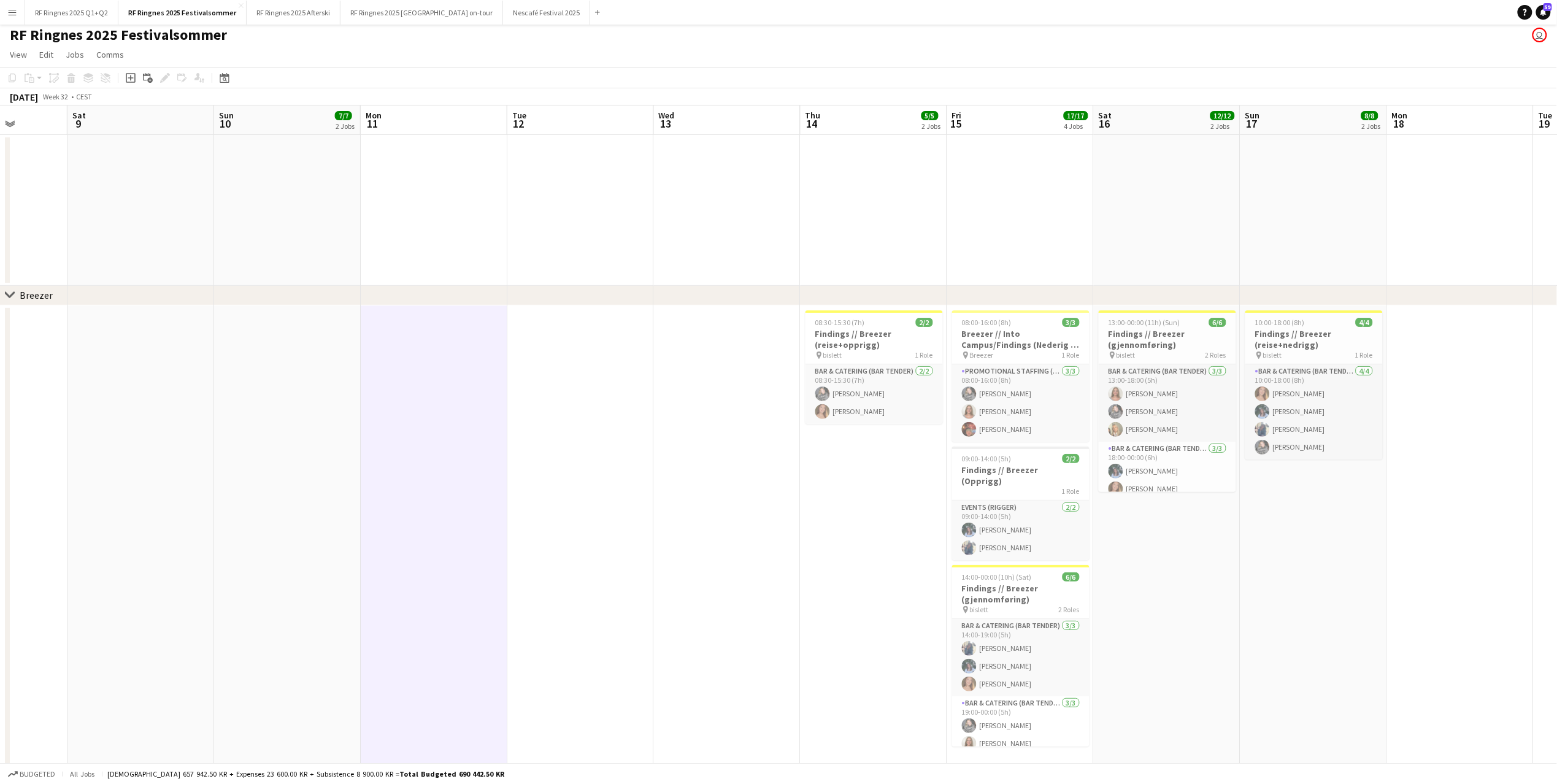
scroll to position [0, 528]
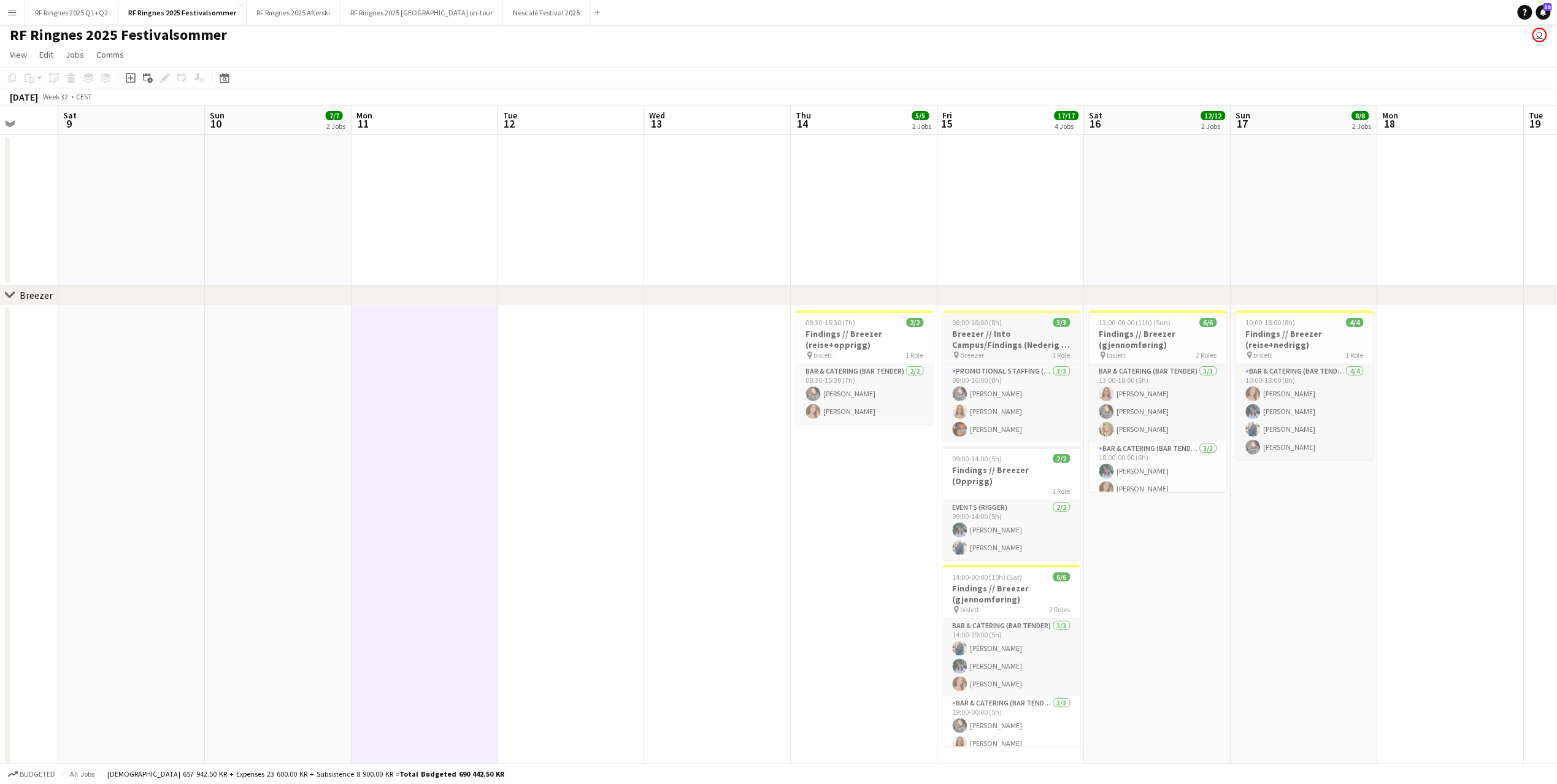
click at [1005, 321] on div "08:00-16:00 (8h) 3/3" at bounding box center [1011, 322] width 137 height 9
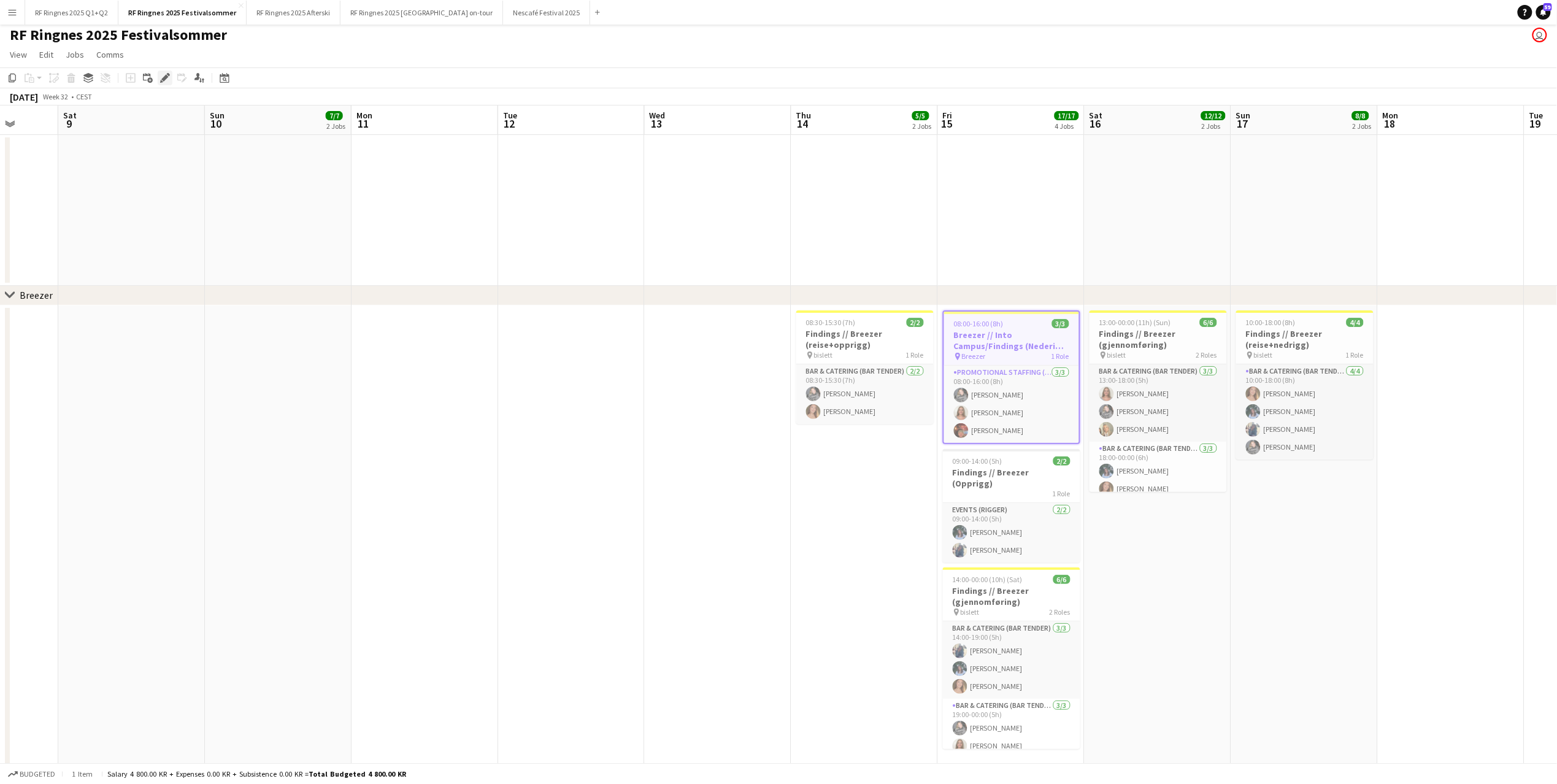
click at [163, 79] on icon at bounding box center [165, 79] width 7 height 7
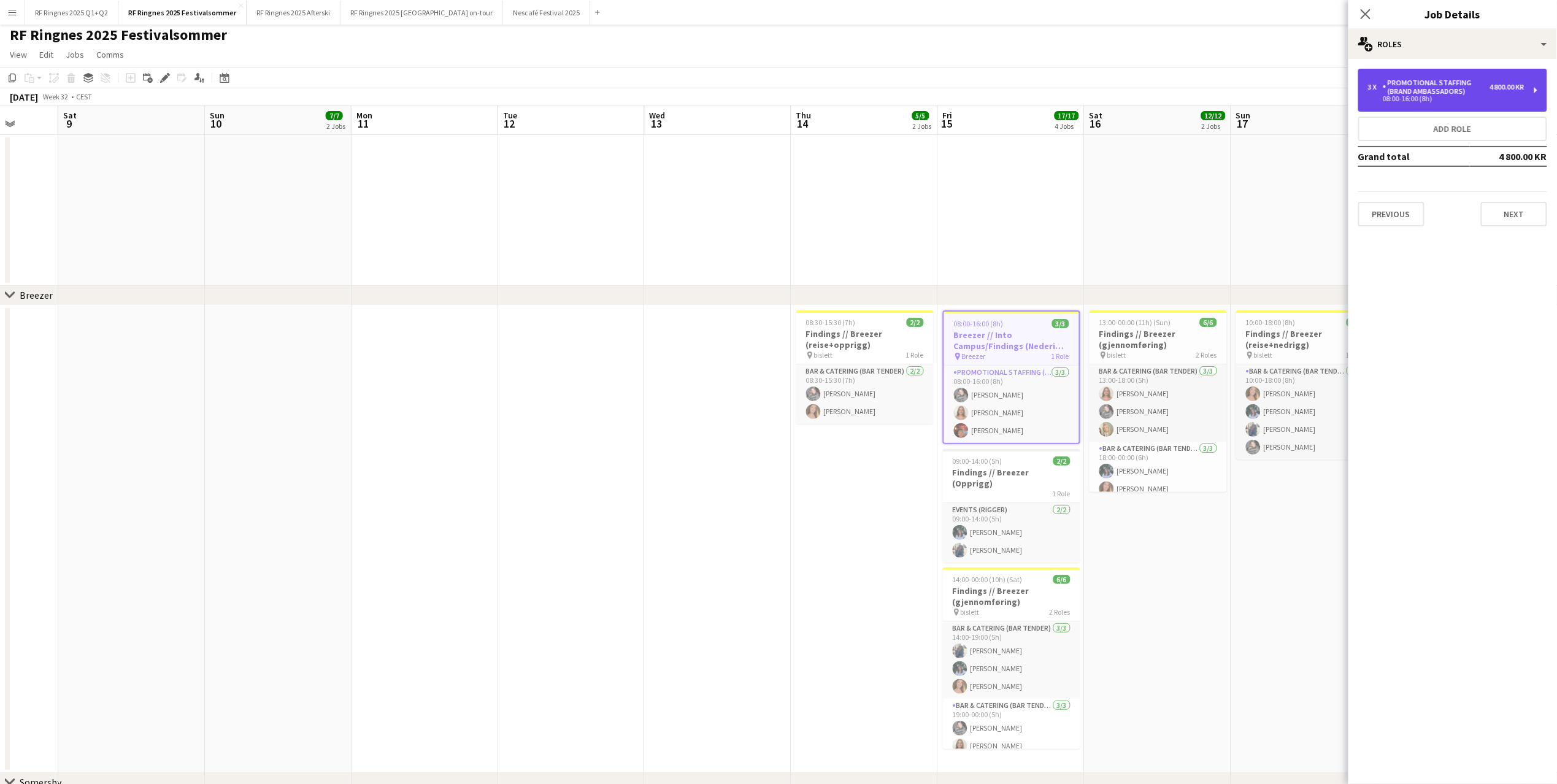
click at [1161, 79] on div "Promotional Staffing (Brand Ambassadors)" at bounding box center [1437, 87] width 107 height 17
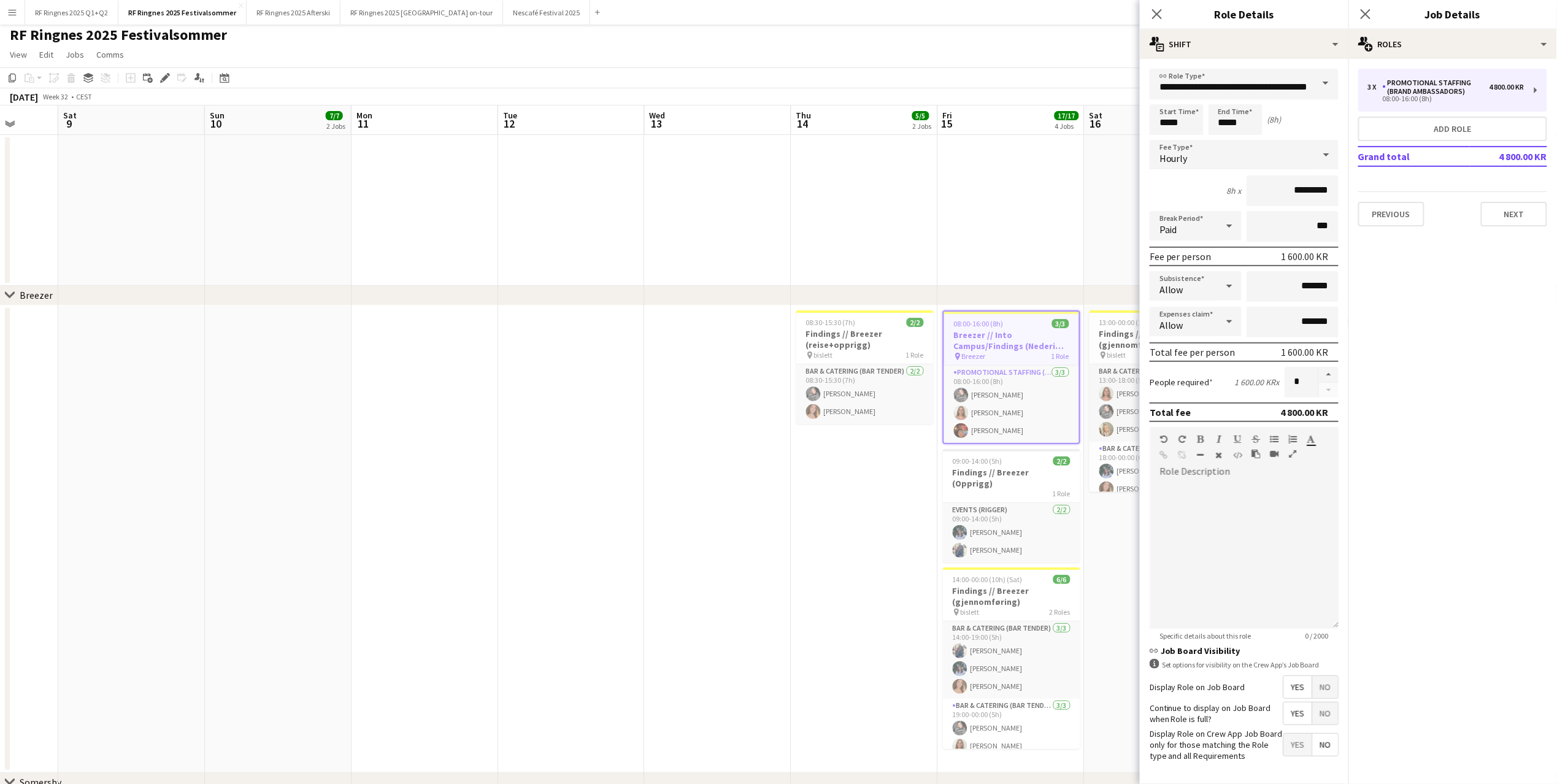
click at [1161, 195] on div "Previous Next" at bounding box center [1453, 209] width 189 height 35
click at [1161, 212] on button "Previous" at bounding box center [1391, 214] width 66 height 24
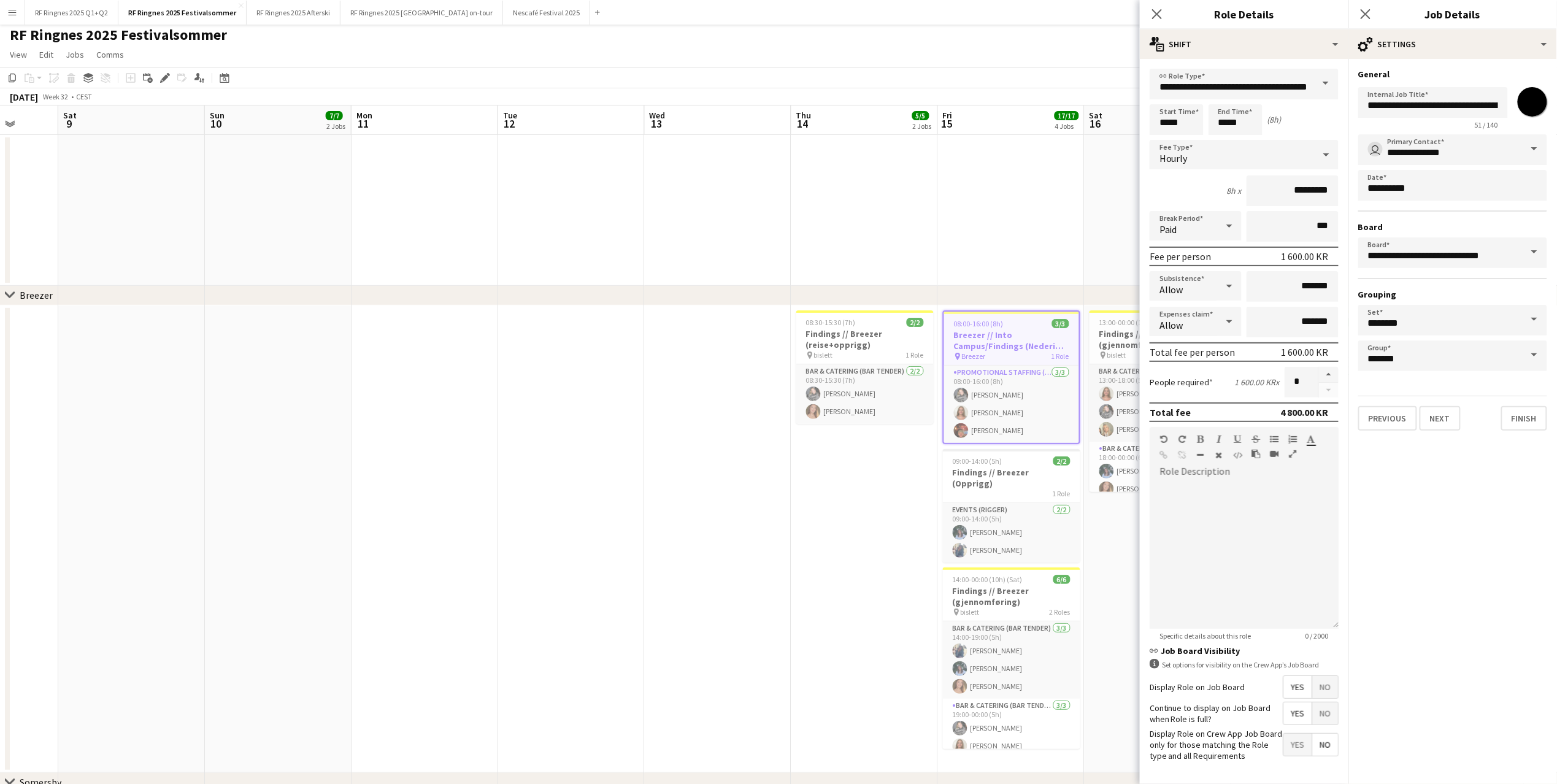
click at [1161, 395] on div "Previous Next Finish" at bounding box center [1453, 413] width 189 height 35
click at [1161, 406] on button "Previous" at bounding box center [1388, 418] width 59 height 24
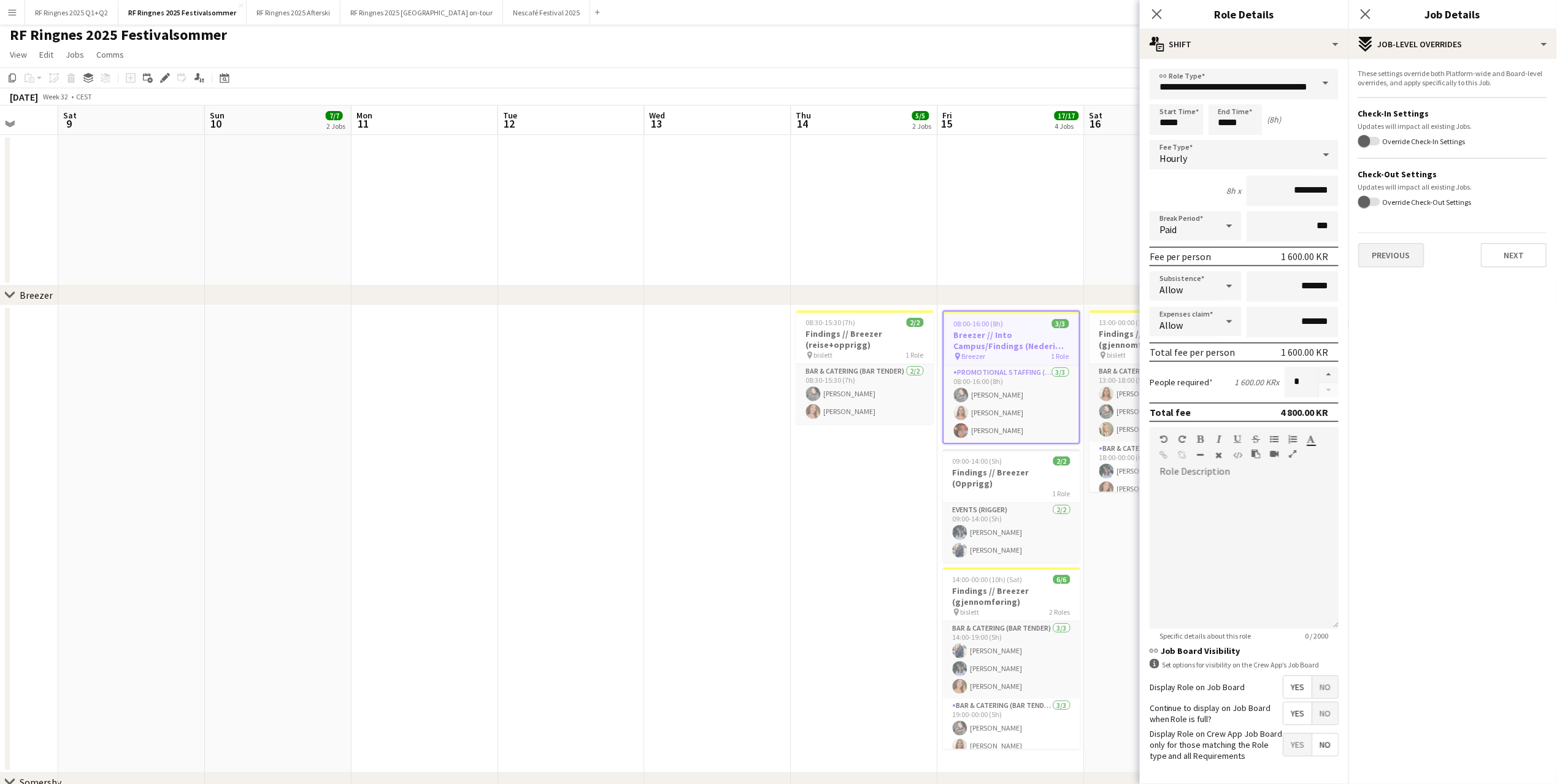
click at [1161, 257] on button "Previous" at bounding box center [1391, 255] width 66 height 24
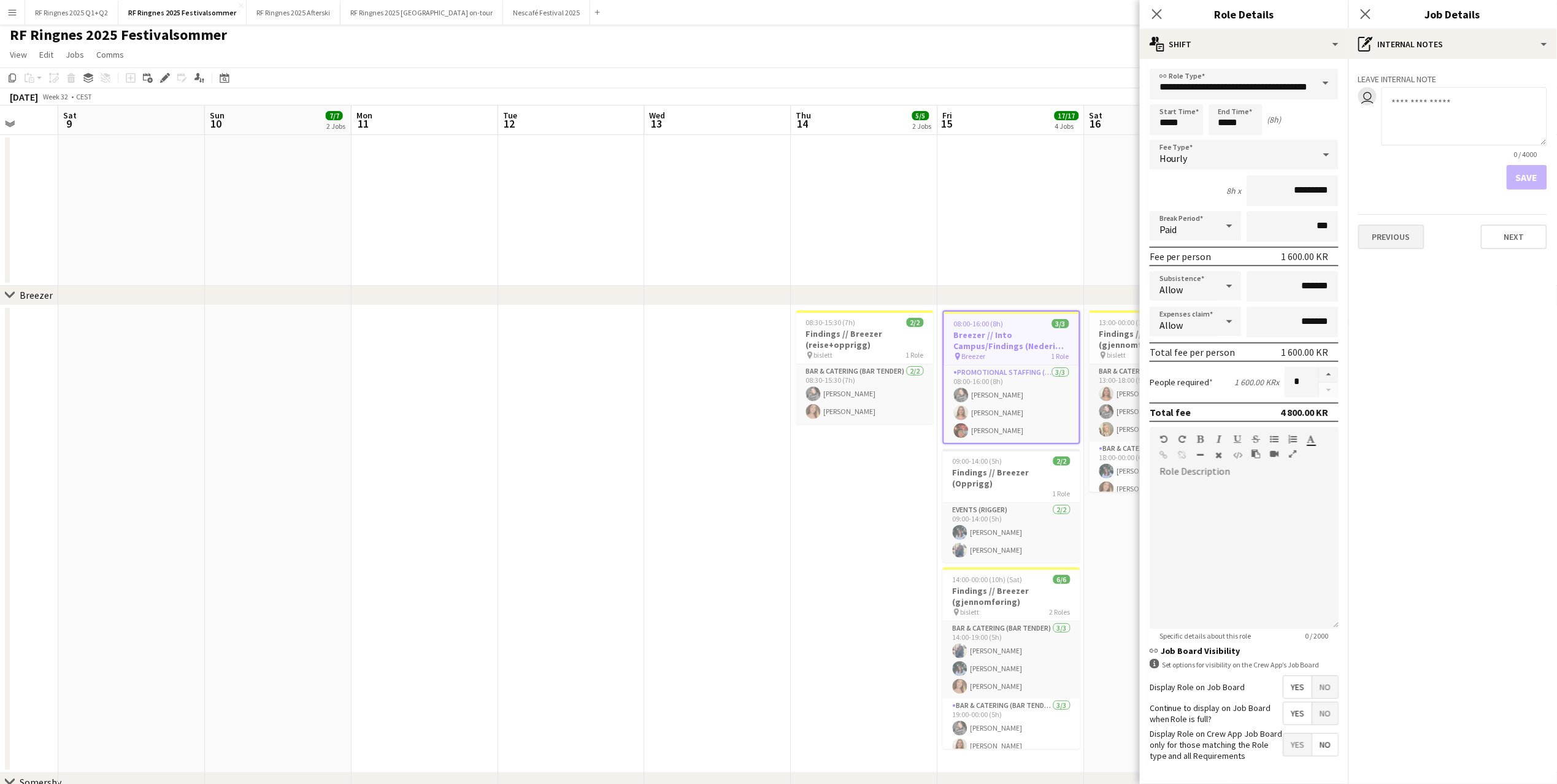
click at [1161, 243] on button "Previous" at bounding box center [1391, 237] width 66 height 24
click at [654, 372] on app-date-cell at bounding box center [719, 539] width 147 height 467
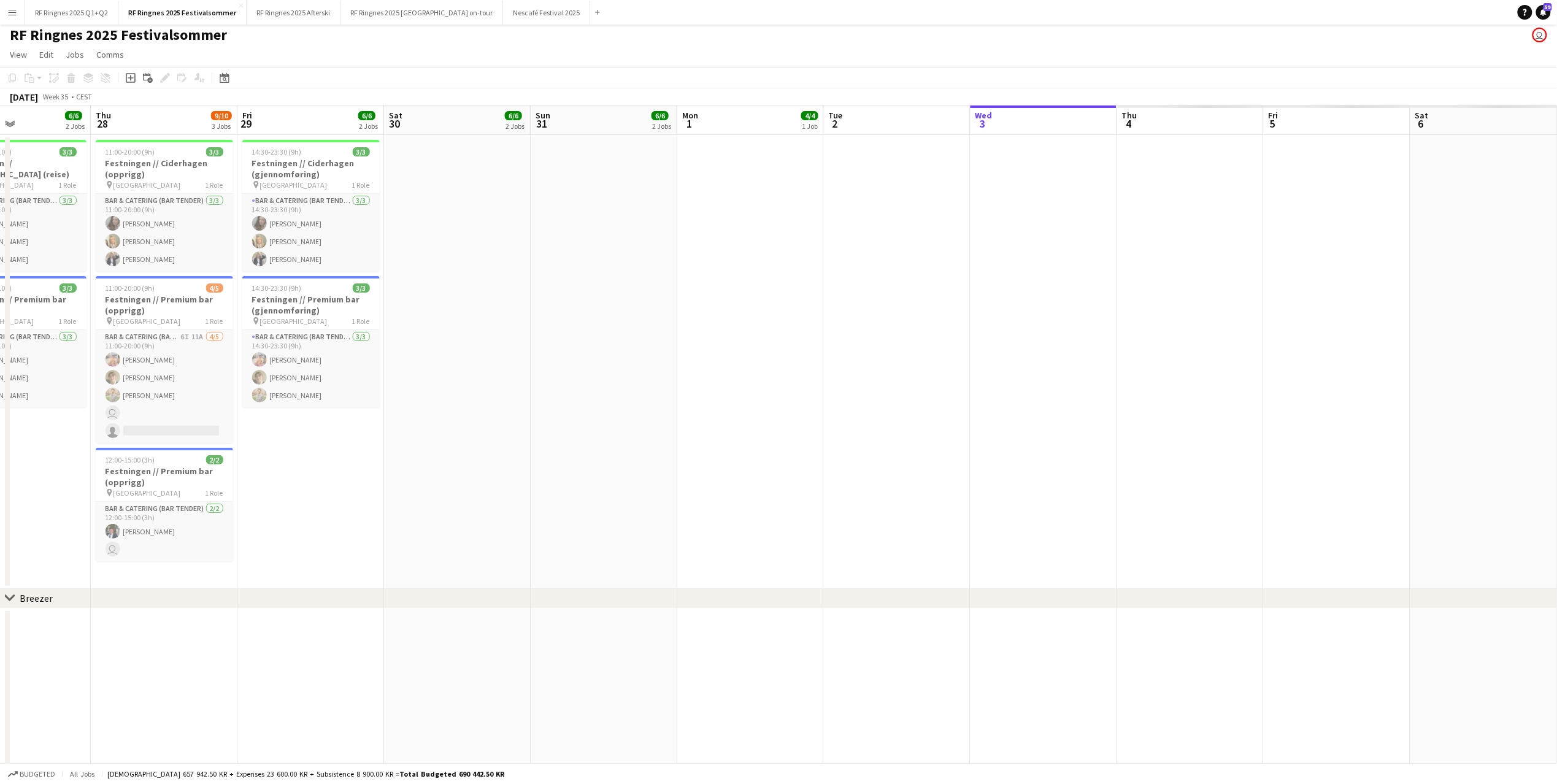
scroll to position [0, 293]
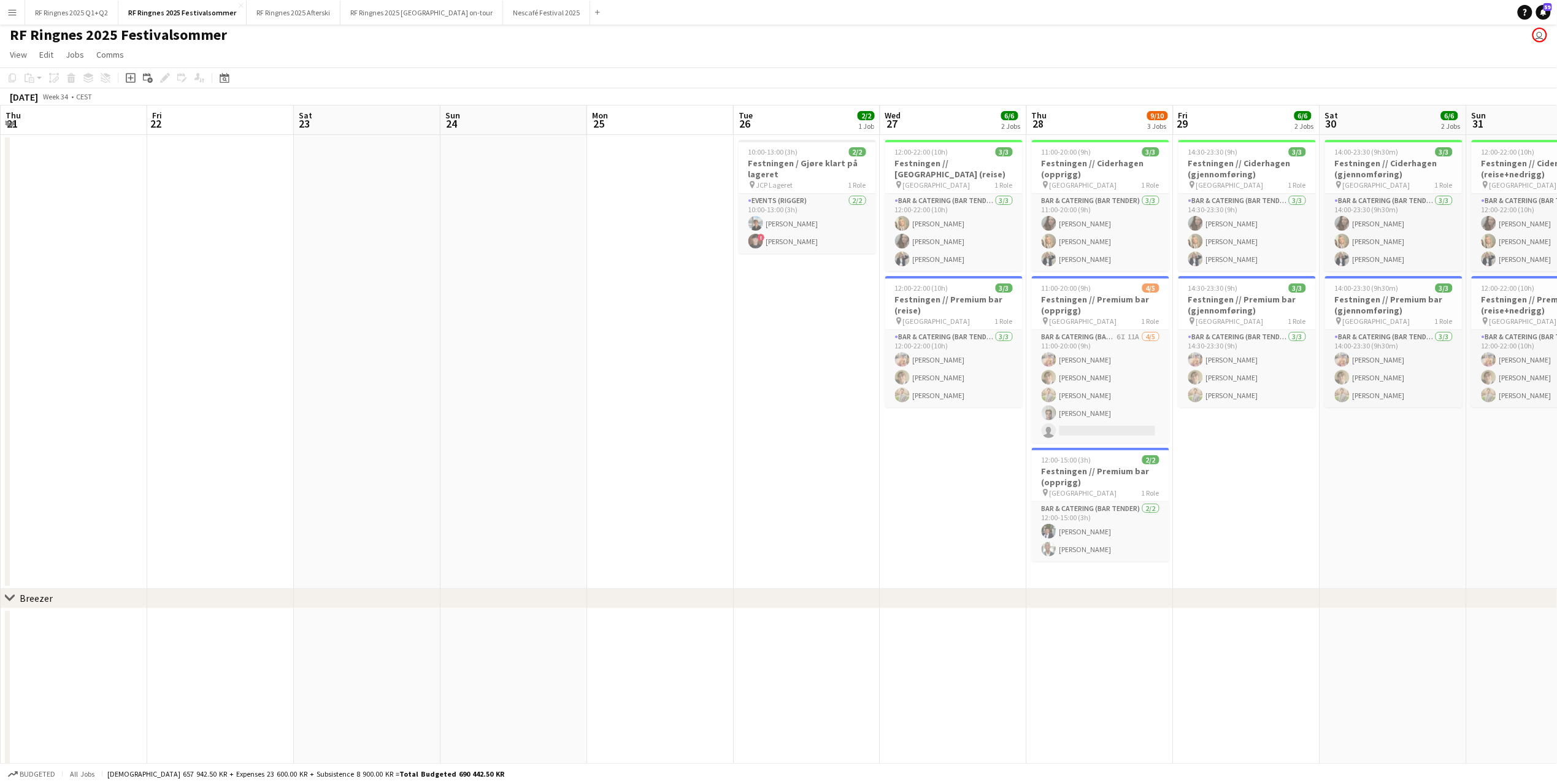
click at [759, 307] on app-date-cell "10:00-13:00 (3h) 2/2 Festningen / Gjøre klart på lageret pin JCP Lageret 1 Role…" at bounding box center [807, 362] width 147 height 454
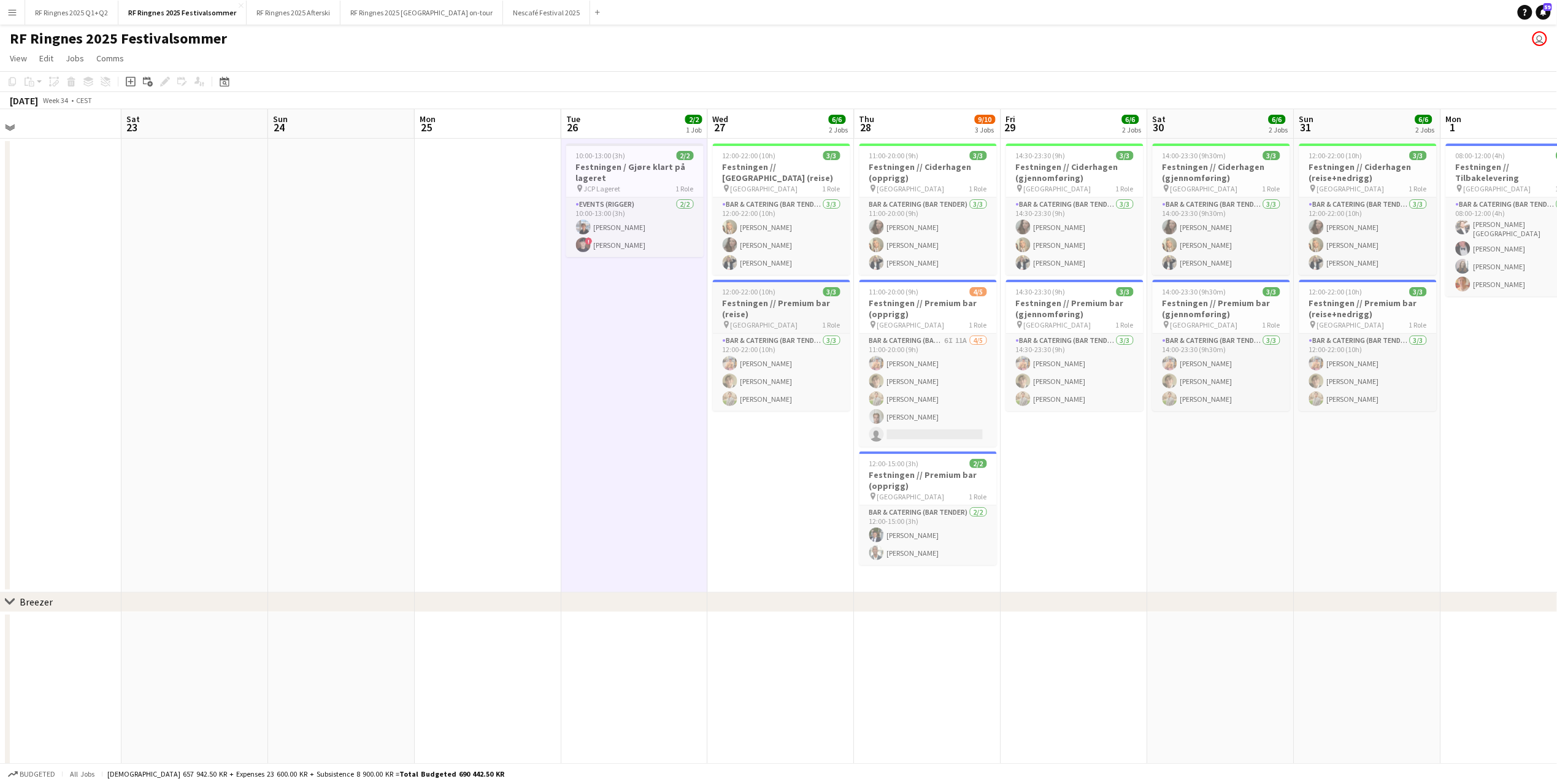
scroll to position [0, 0]
click at [944, 158] on div "11:00-20:00 (9h) 3/3" at bounding box center [928, 155] width 137 height 9
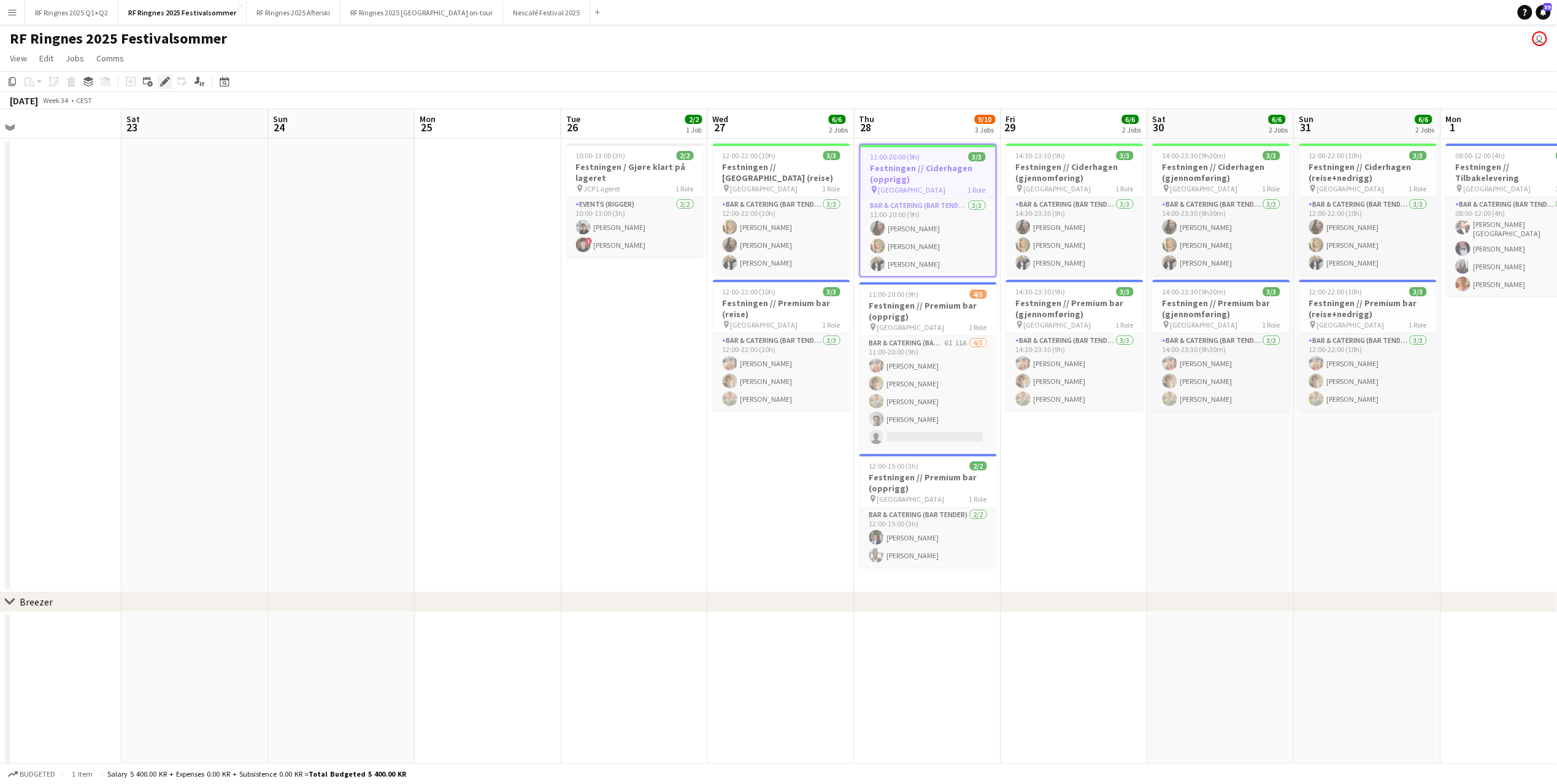
click at [164, 86] on div "Edit" at bounding box center [165, 81] width 15 height 15
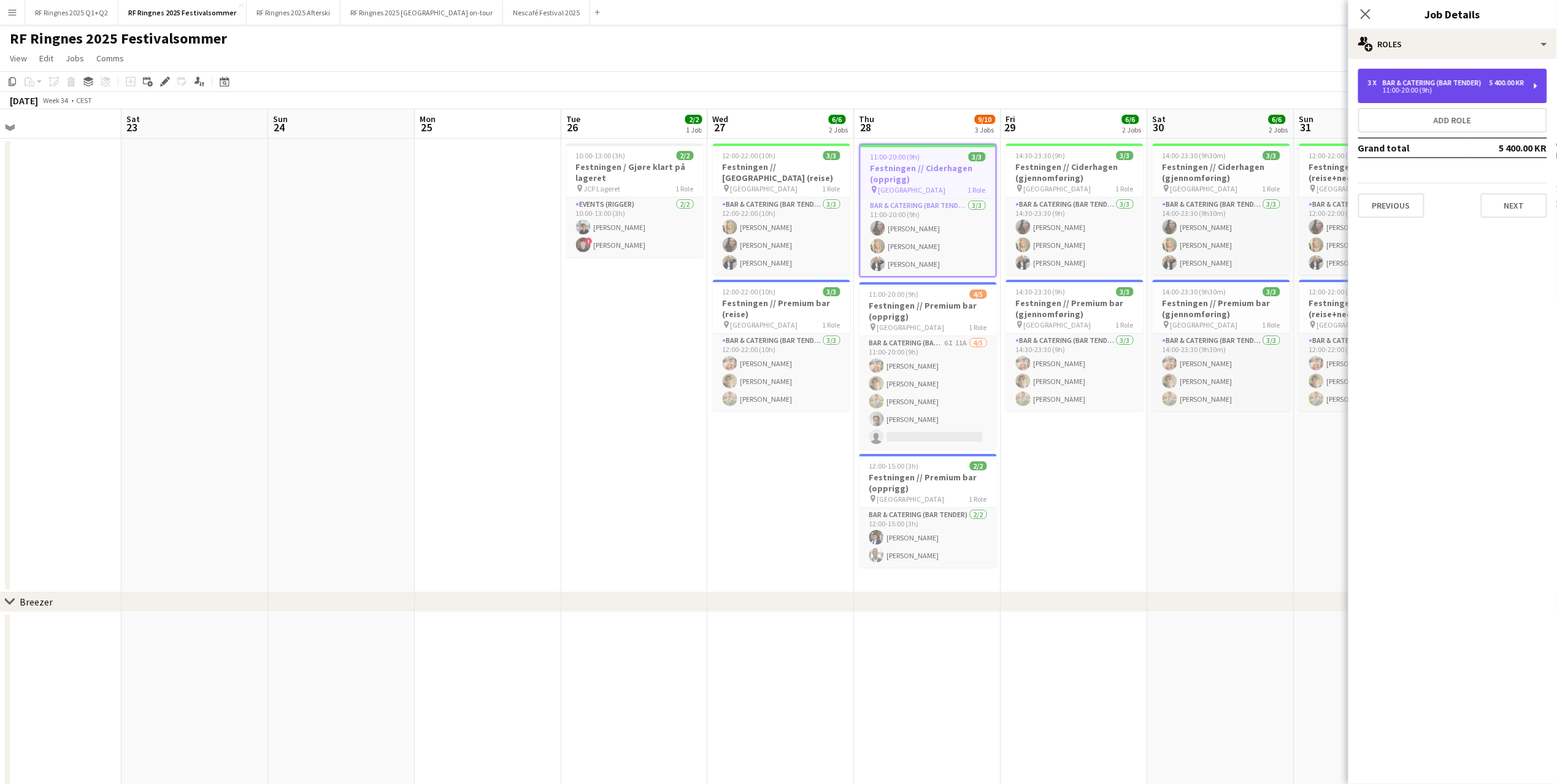
click at [1161, 82] on div "5 400.00 KR" at bounding box center [1507, 83] width 35 height 9
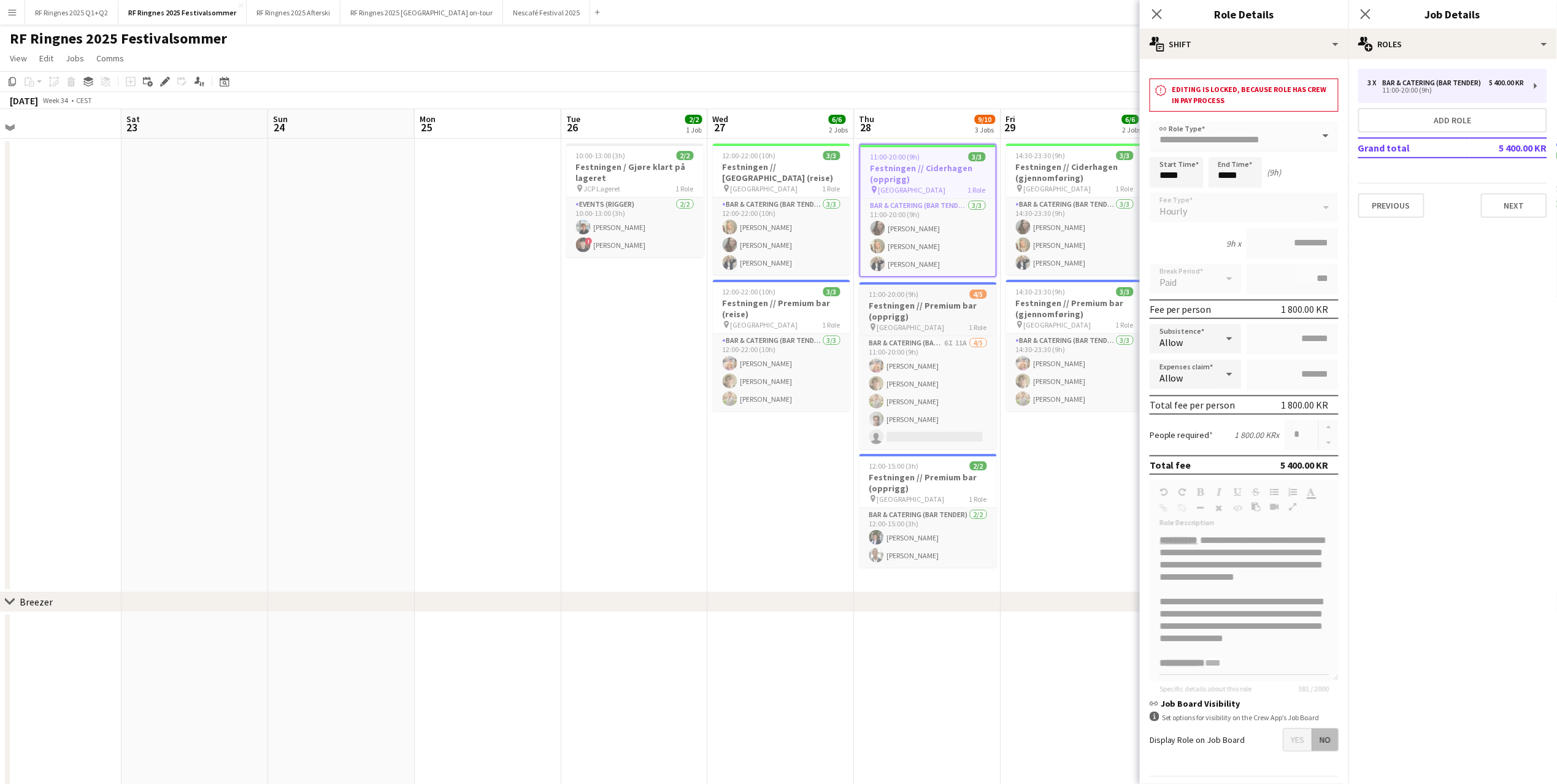
click at [923, 311] on h3 "Festningen // Premium bar (opprigg)" at bounding box center [928, 311] width 137 height 22
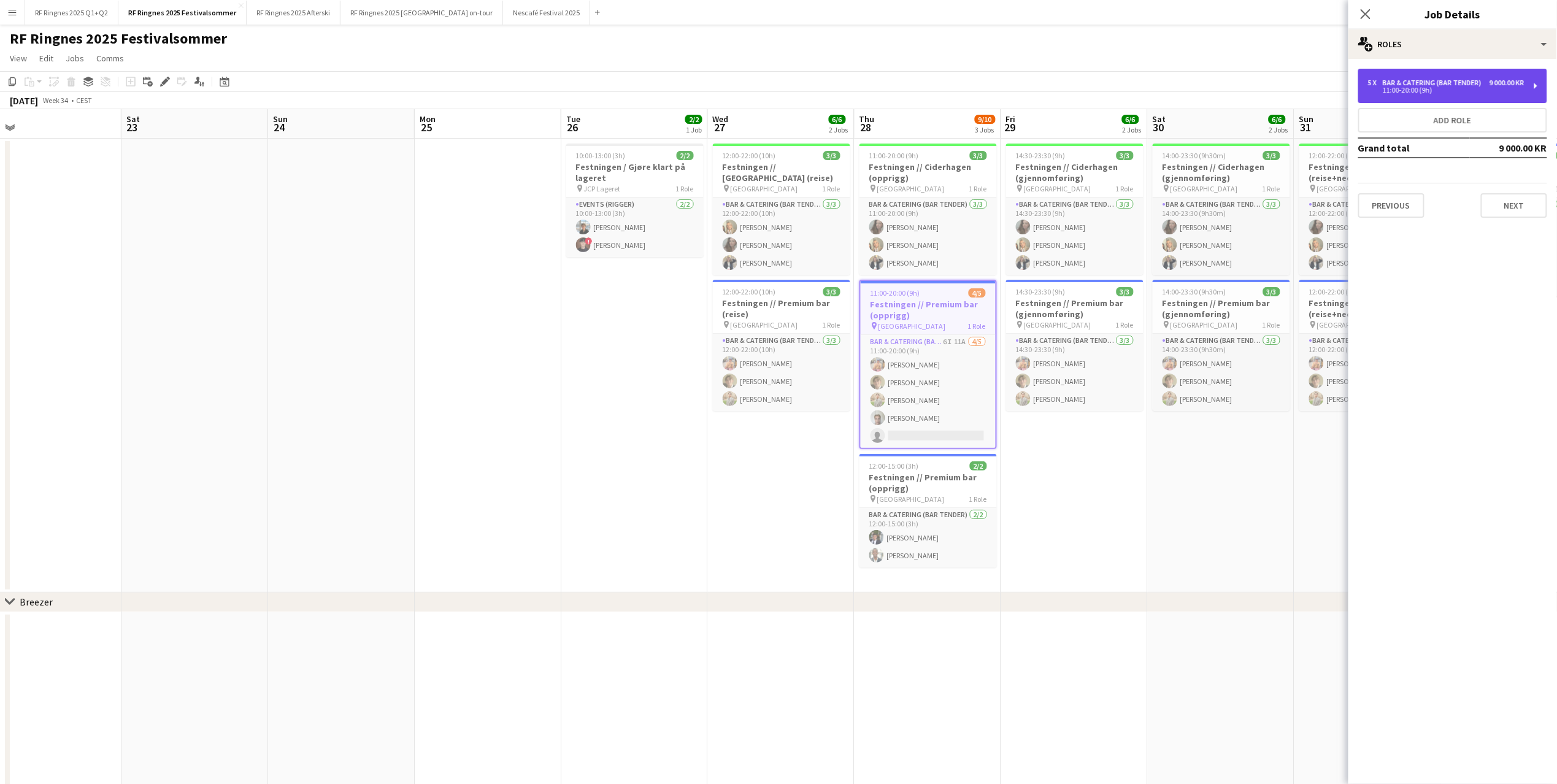
click at [1161, 81] on div "Bar & Catering (Bar Tender)" at bounding box center [1435, 83] width 104 height 9
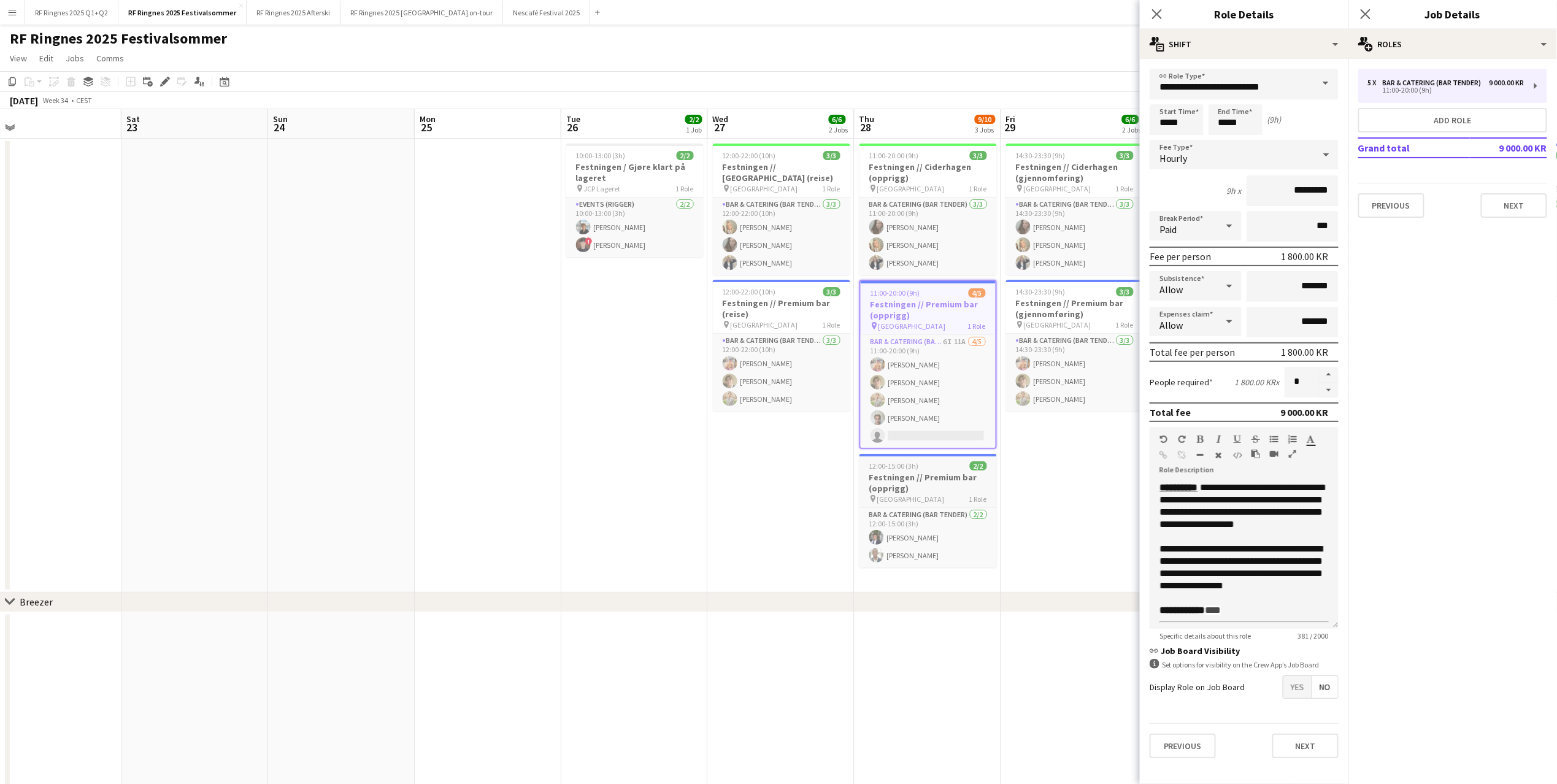
click at [951, 471] on h3 "Festningen // Premium bar (opprigg)" at bounding box center [928, 483] width 137 height 22
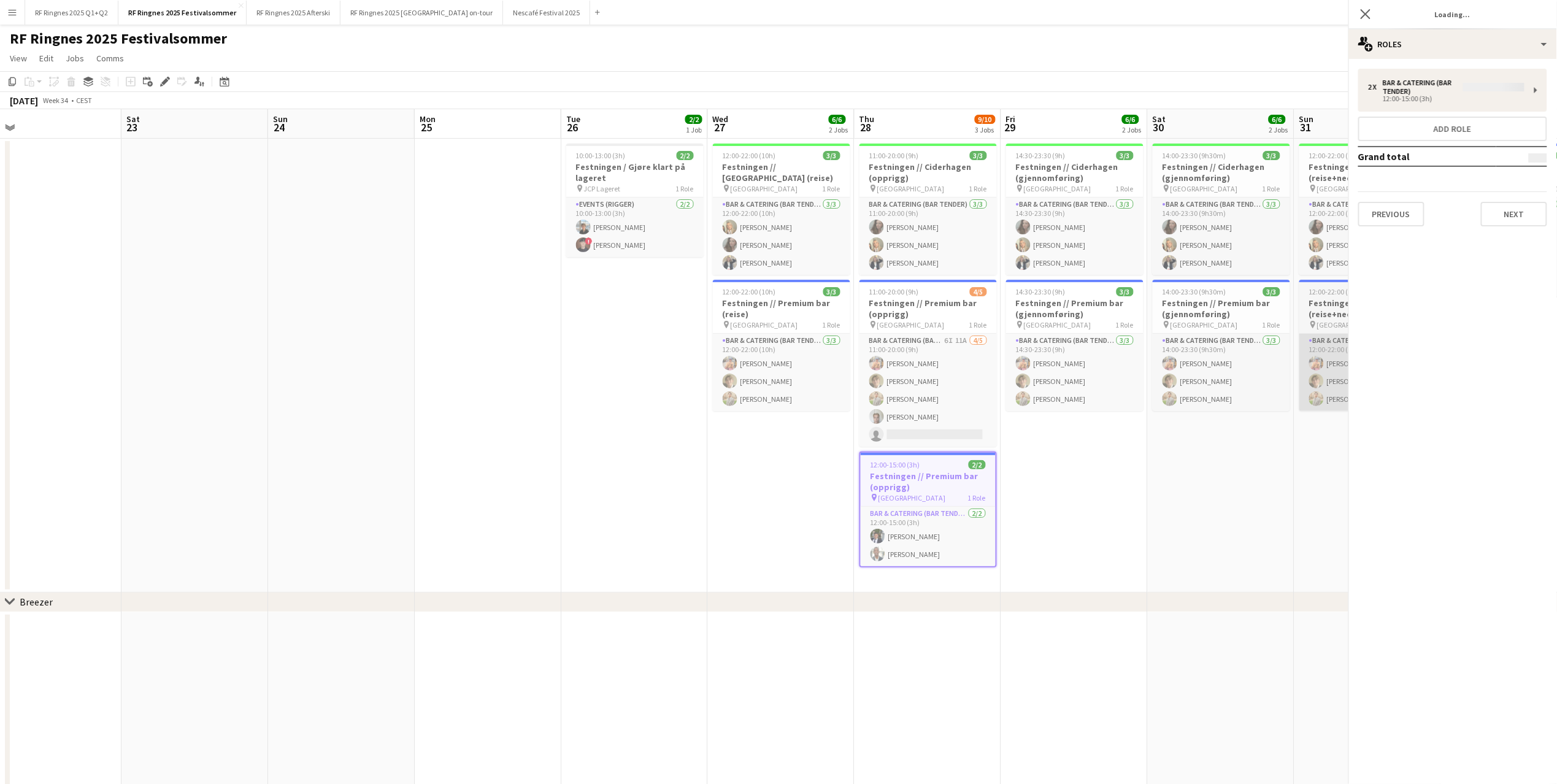
scroll to position [0, 466]
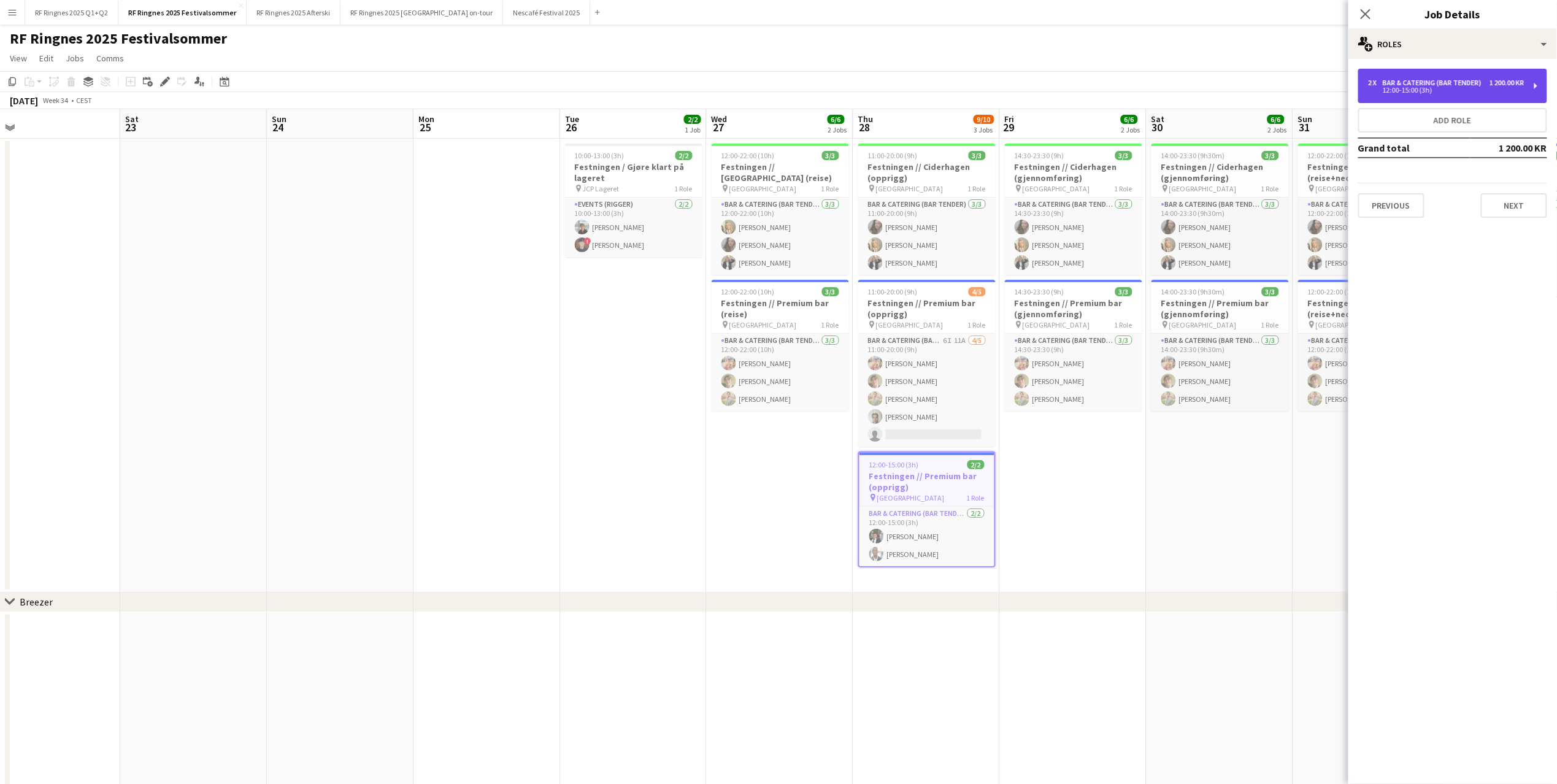
click at [1161, 87] on div "12:00-15:00 (3h)" at bounding box center [1446, 90] width 156 height 6
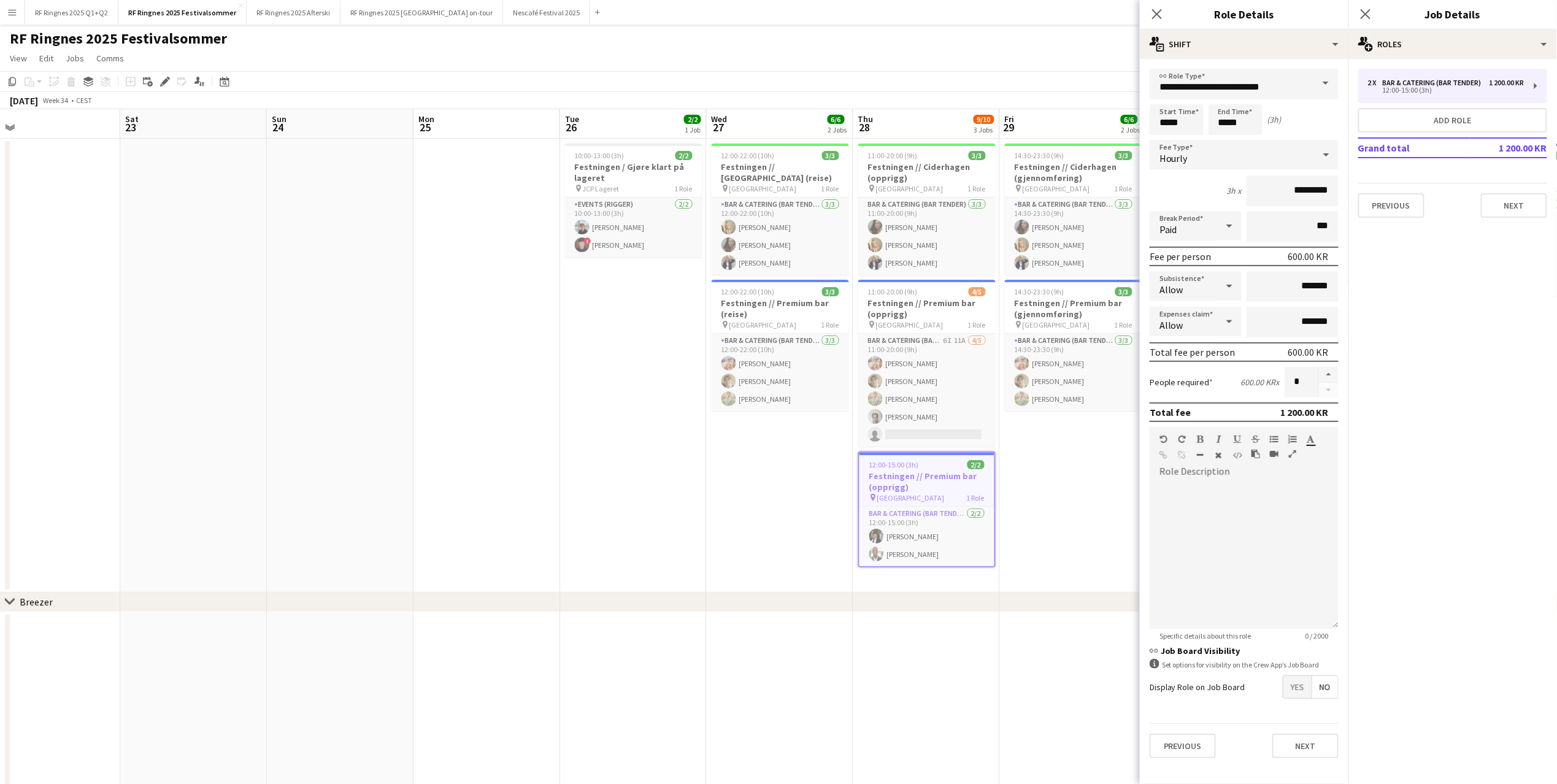
click at [744, 504] on app-date-cell "12:00-22:00 (10h) 3/3 Festningen // [GEOGRAPHIC_DATA] (reise) pin Trondheim 1 R…" at bounding box center [781, 366] width 147 height 454
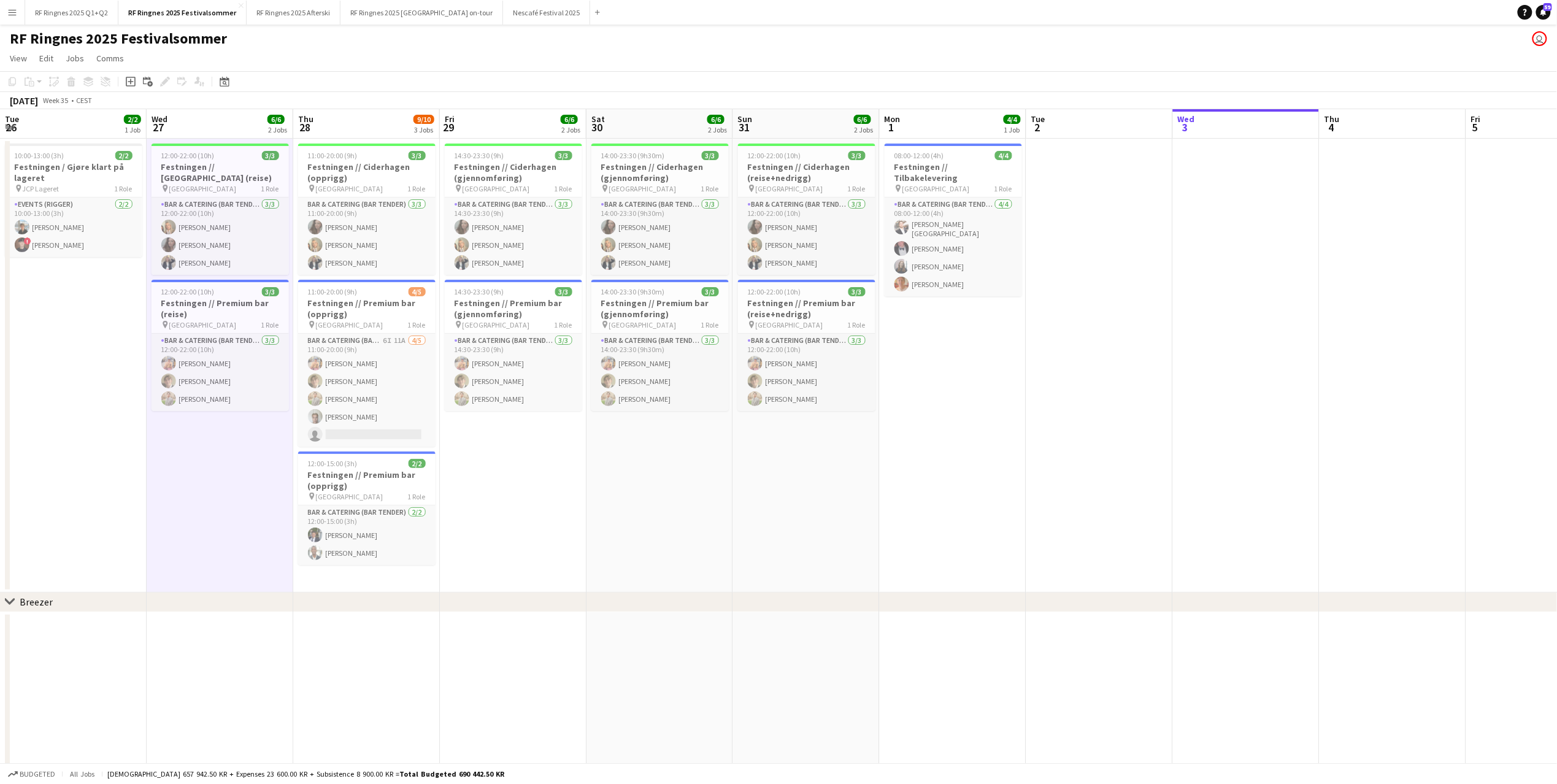
scroll to position [0, 440]
click at [824, 170] on h3 "Festningen // Ciderhagen (reise+nedrigg)" at bounding box center [807, 173] width 137 height 22
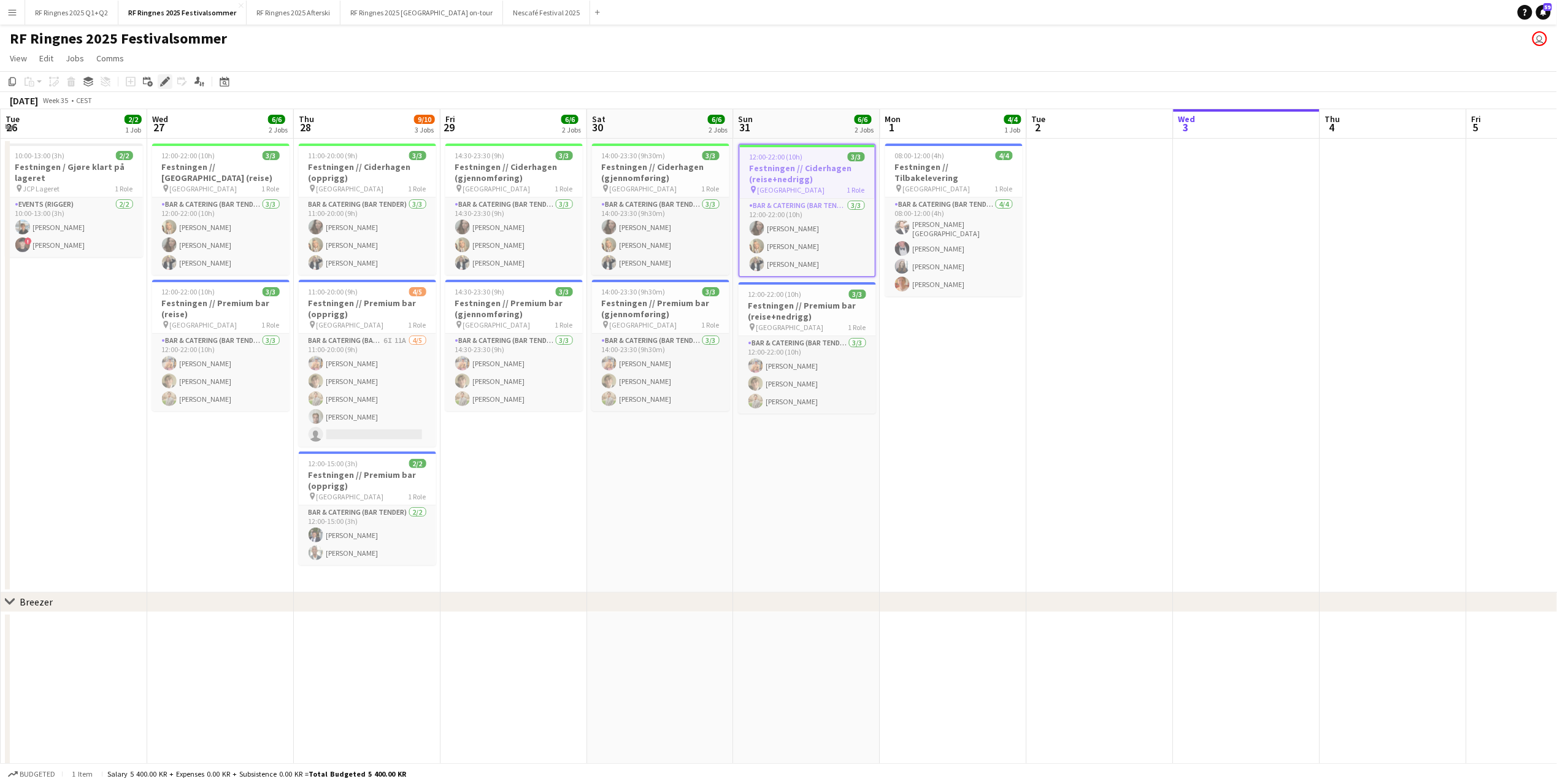
click at [164, 85] on icon "Edit" at bounding box center [164, 81] width 9 height 9
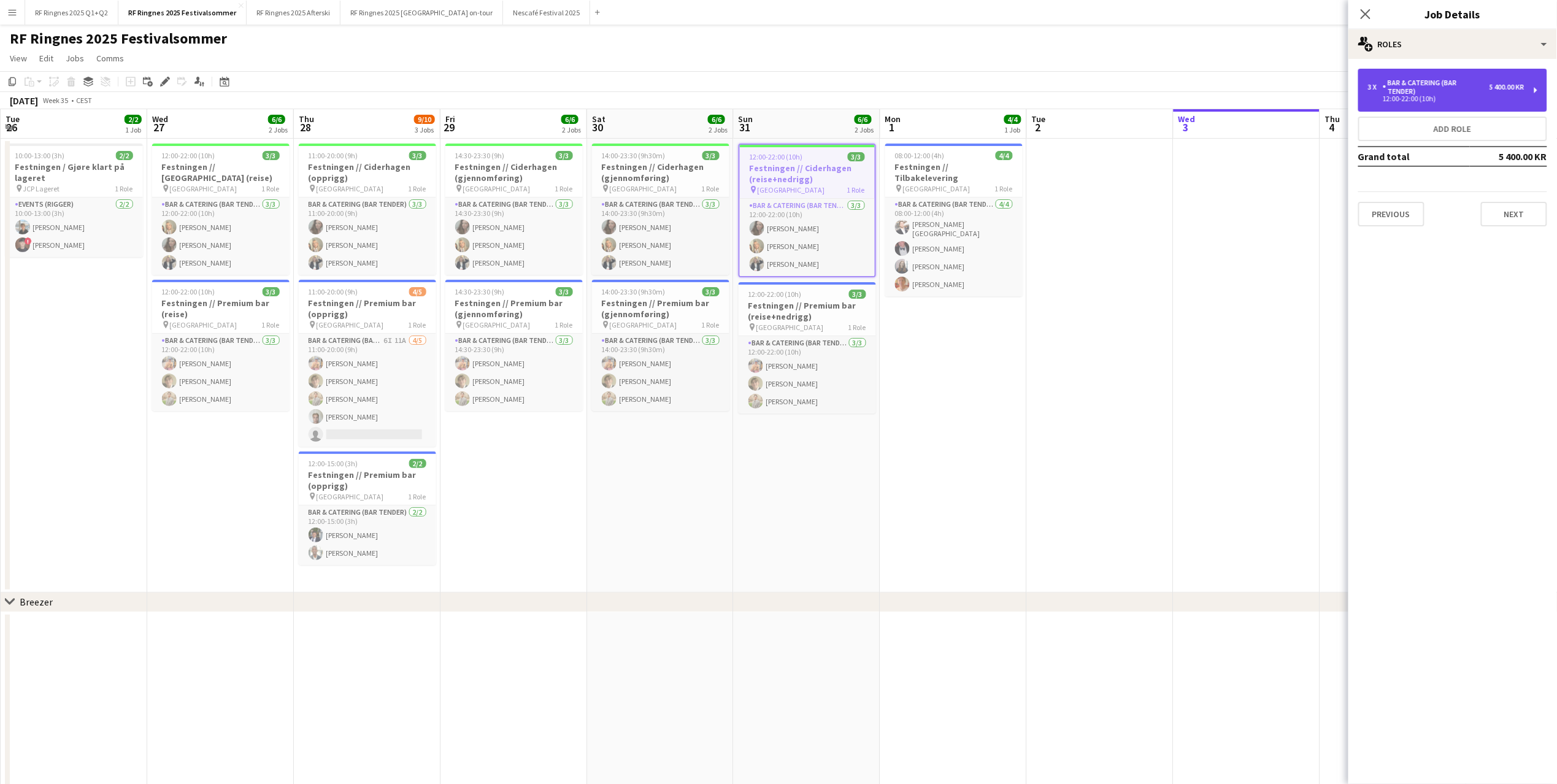
click at [1161, 84] on div "5 400.00 KR" at bounding box center [1507, 87] width 35 height 9
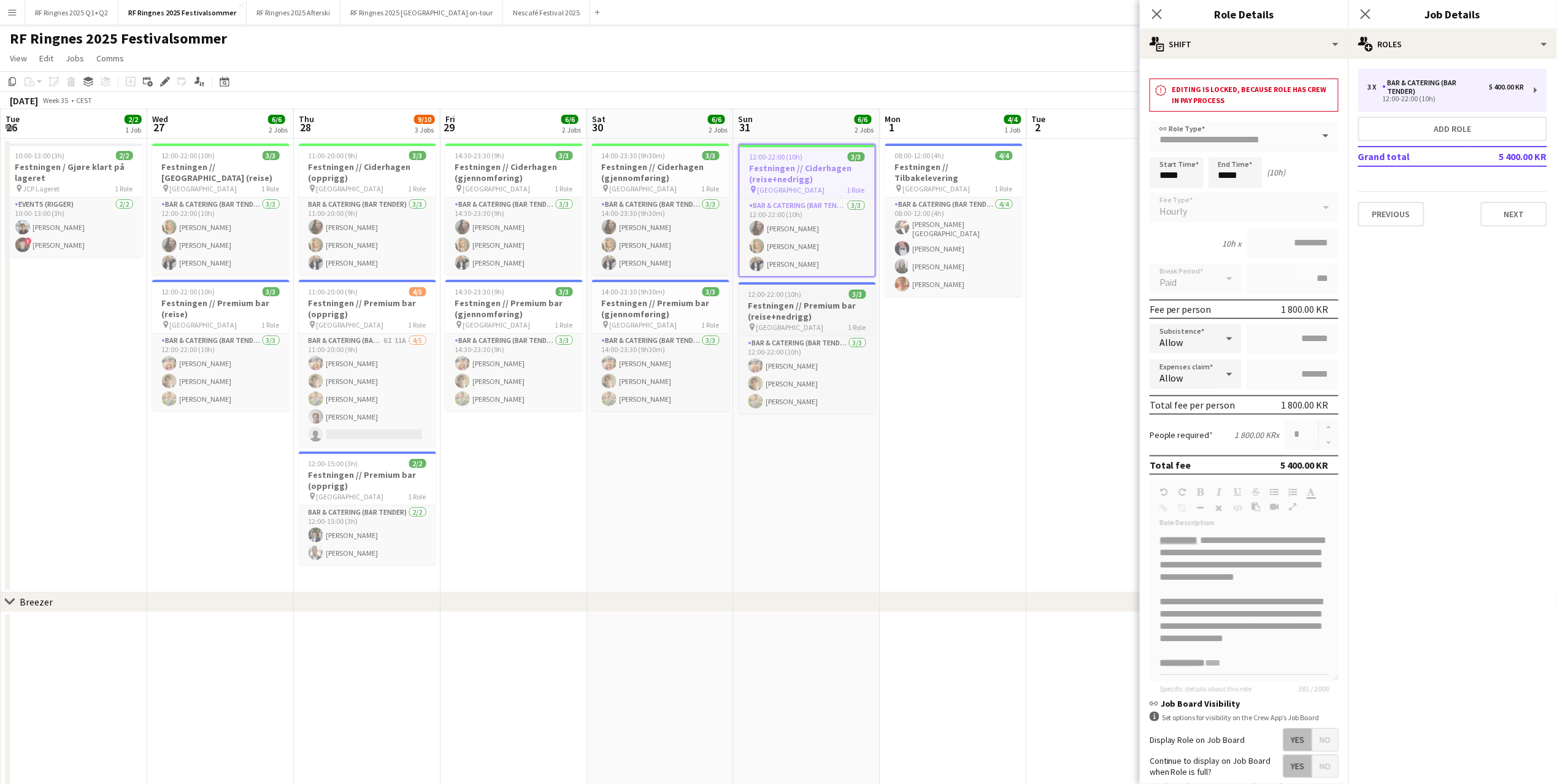
click at [820, 317] on h3 "Festningen // Premium bar (reise+nedrigg)" at bounding box center [807, 311] width 137 height 22
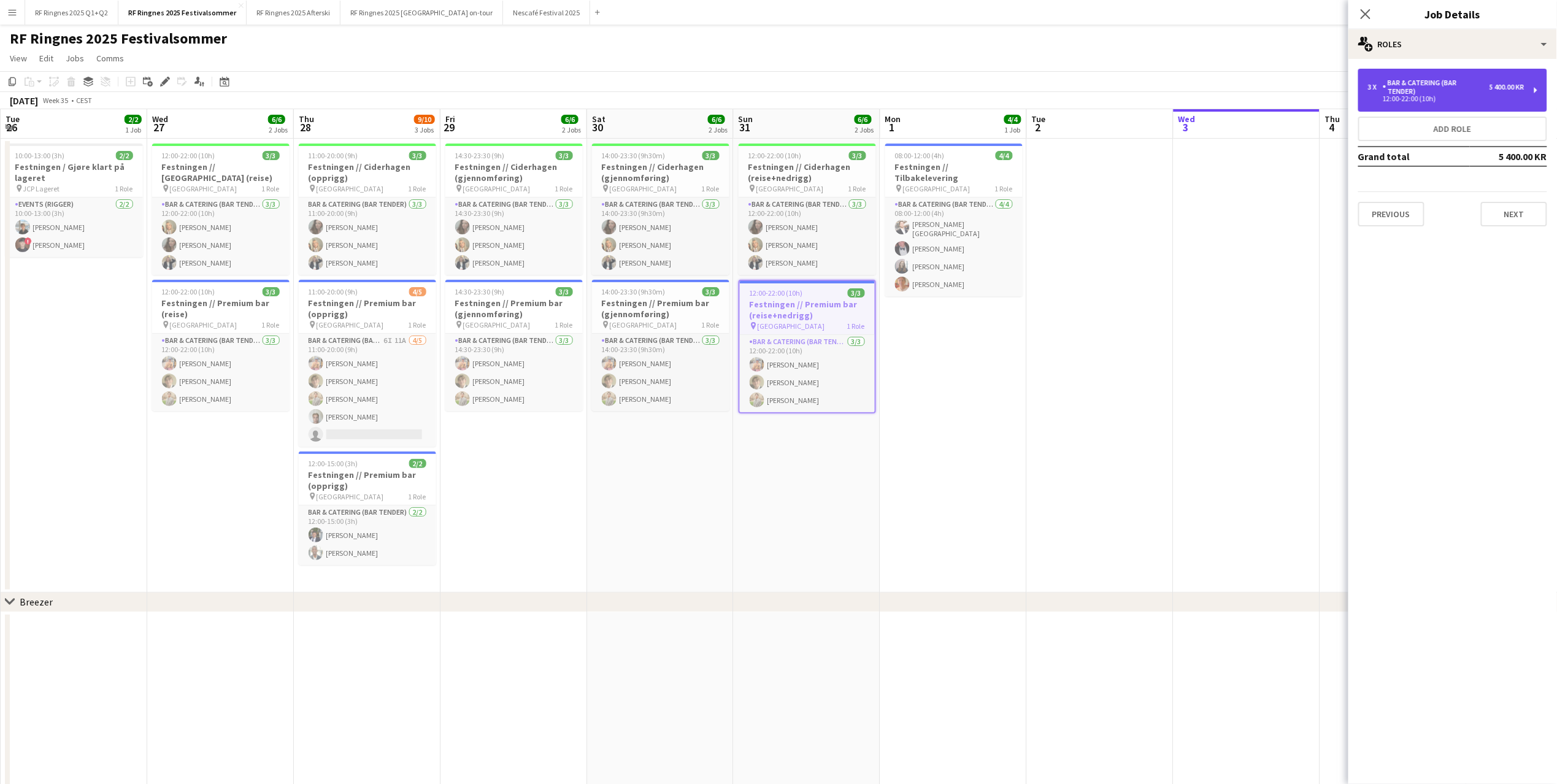
click at [1161, 79] on div "Bar & Catering (Bar Tender)" at bounding box center [1437, 87] width 107 height 17
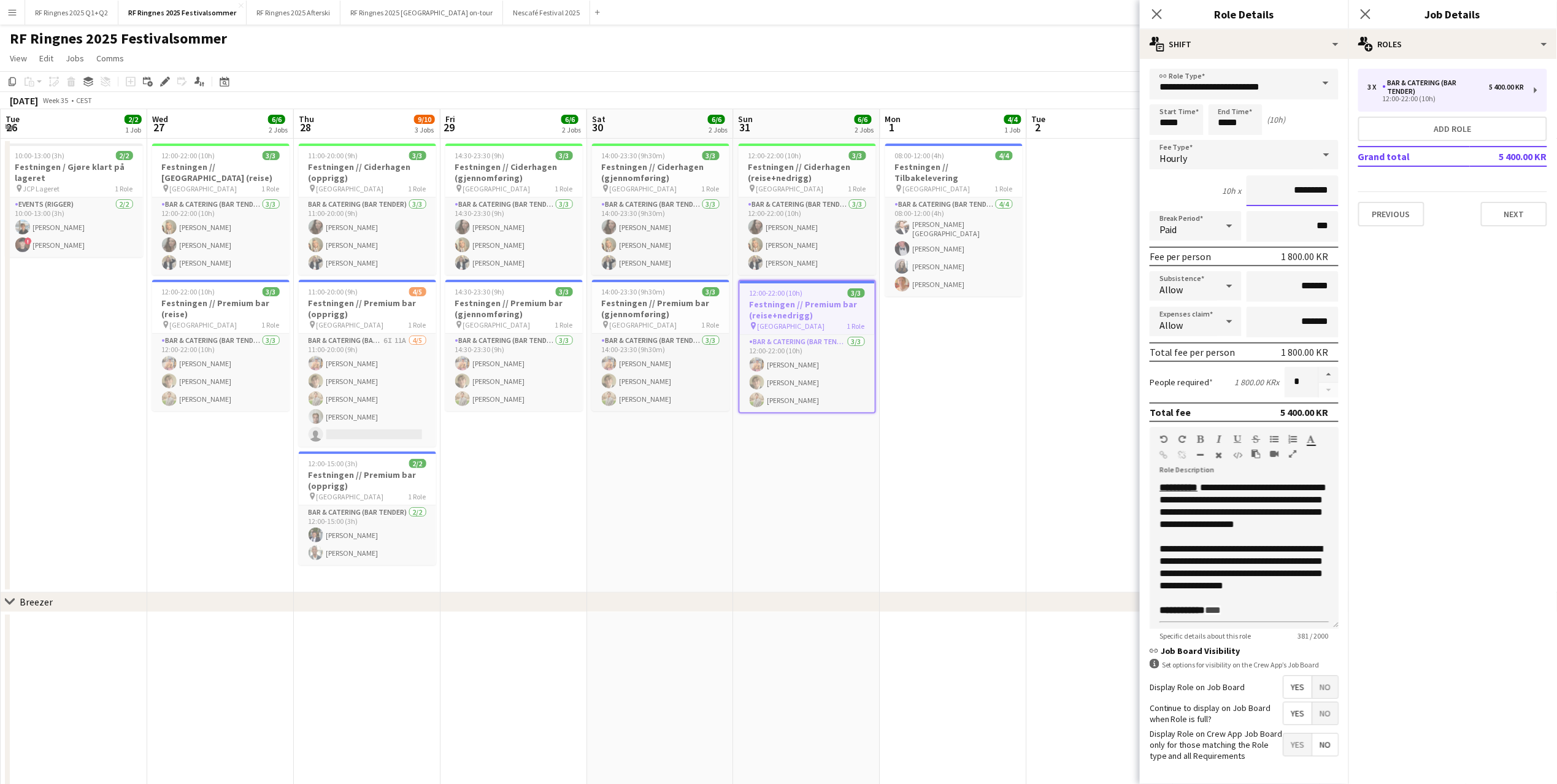
drag, startPoint x: 1287, startPoint y: 187, endPoint x: 1294, endPoint y: 187, distance: 7.0
click at [1161, 187] on input "*********" at bounding box center [1293, 191] width 92 height 31
click at [700, 481] on app-date-cell "14:00-23:30 (9h30m) 3/3 Festningen // Ciderhagen (gjennomføring) pin Trondheim …" at bounding box center [661, 366] width 147 height 454
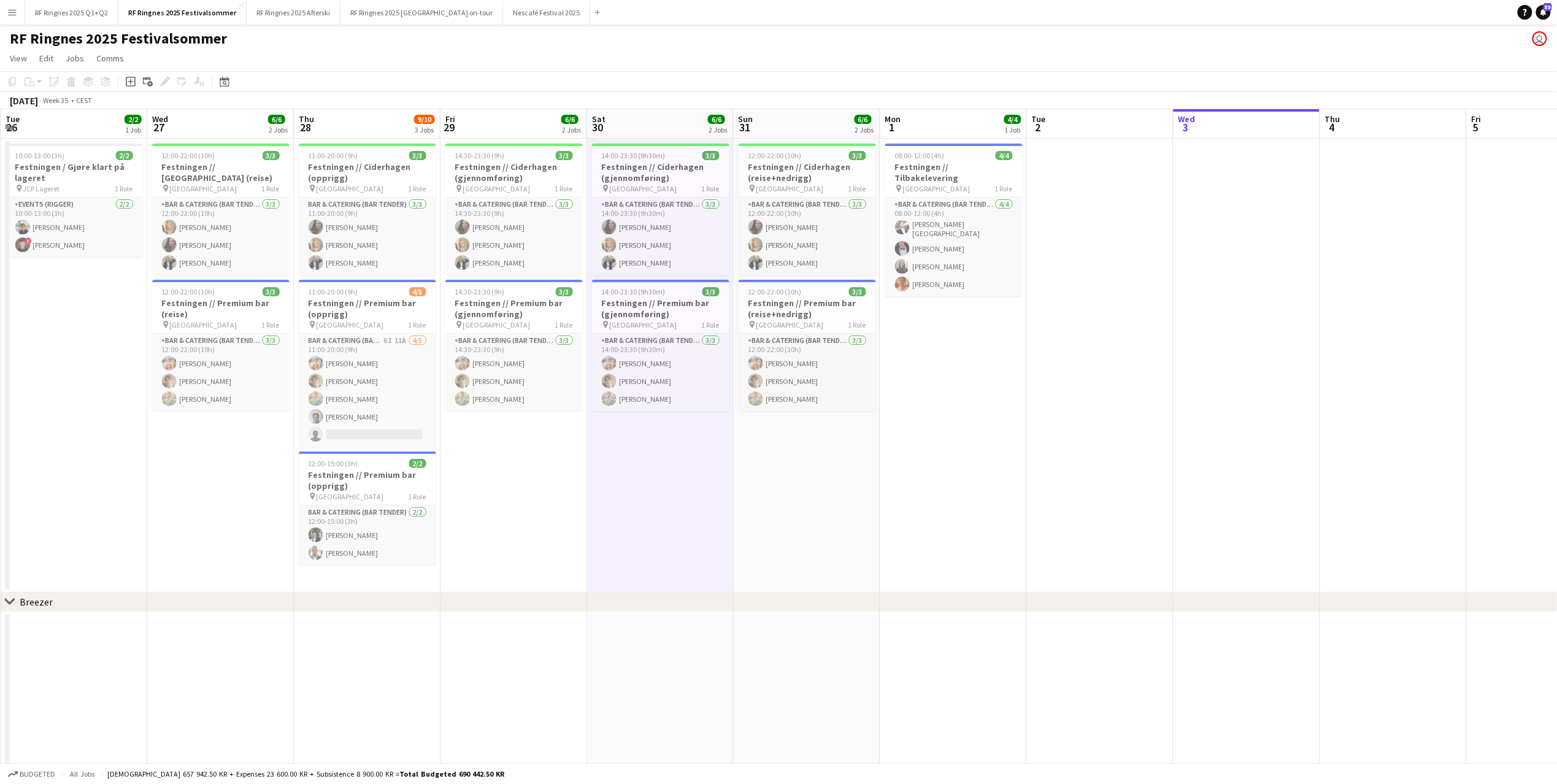
click at [16, 17] on button "Menu" at bounding box center [12, 12] width 24 height 24
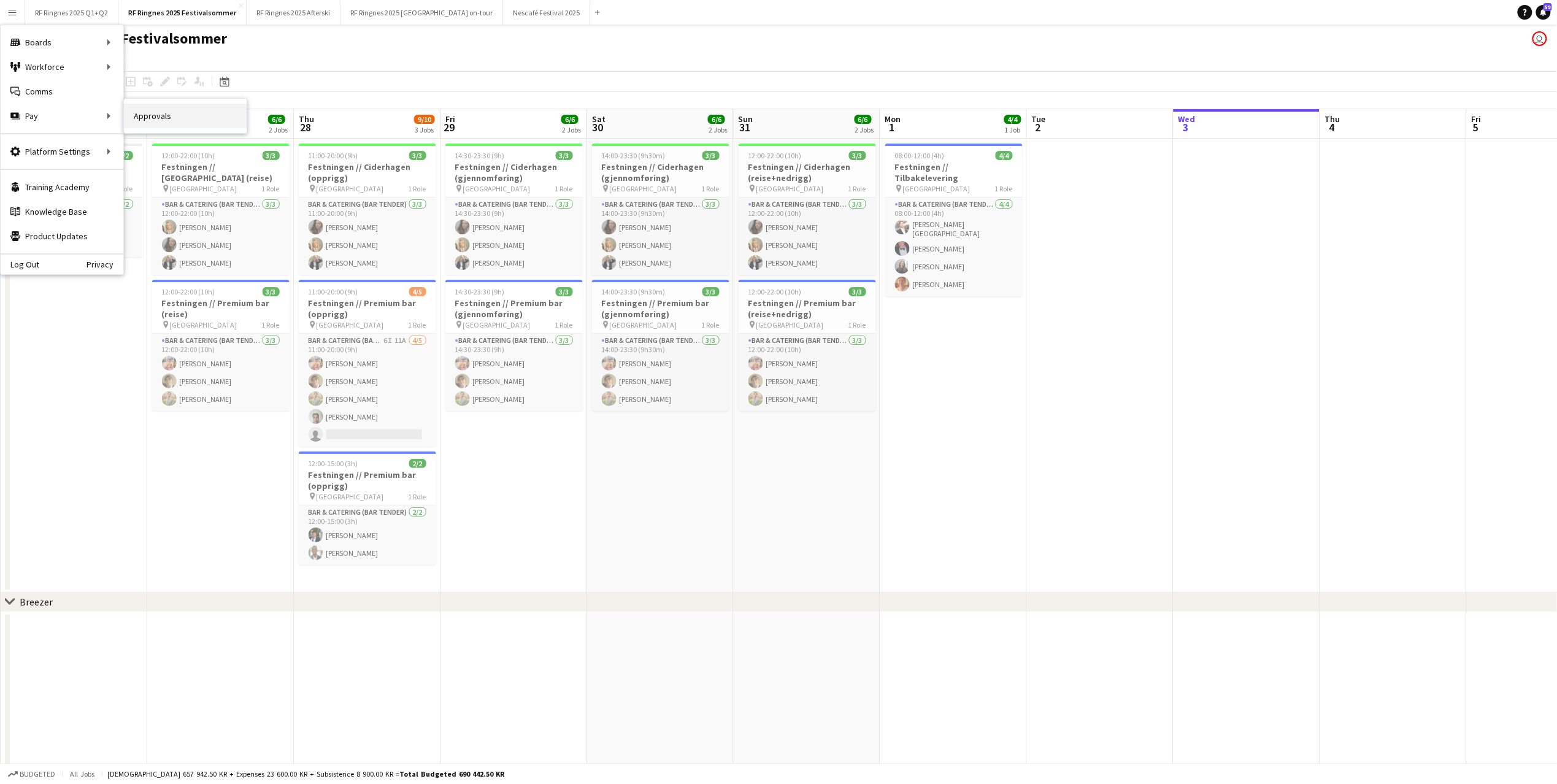
click at [224, 105] on link "Approvals" at bounding box center [186, 116] width 123 height 24
